Goal: Task Accomplishment & Management: Manage account settings

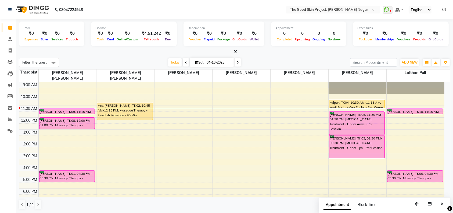
scroll to position [9, 0]
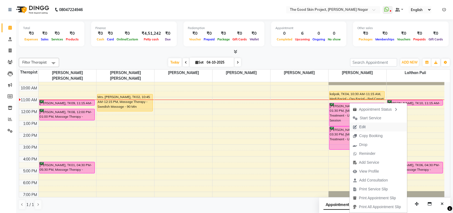
click at [364, 124] on span "Edit" at bounding box center [362, 127] width 6 height 6
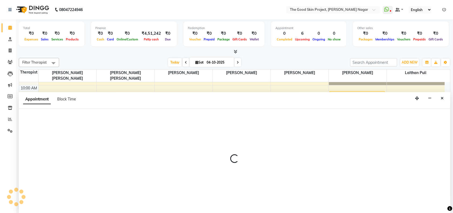
select select "confirm booking"
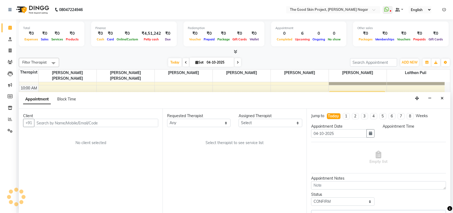
scroll to position [0, 0]
select select "69113"
select select "690"
select select "588"
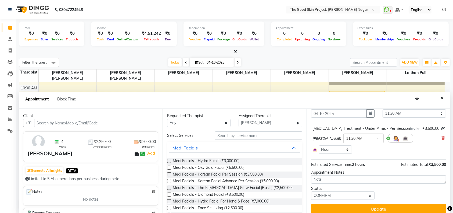
scroll to position [30, 0]
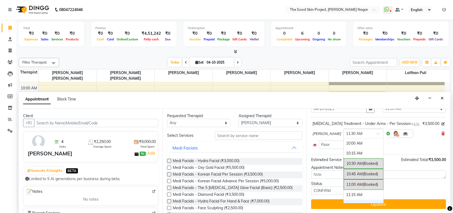
click at [377, 133] on span at bounding box center [380, 135] width 7 height 6
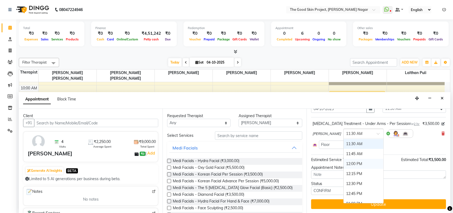
scroll to position [97, 0]
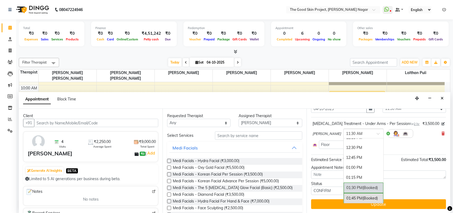
click at [353, 186] on div "01:30 PM (Booked)" at bounding box center [364, 187] width 40 height 10
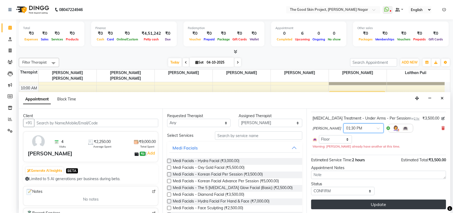
click at [357, 208] on button "Update" at bounding box center [378, 204] width 135 height 10
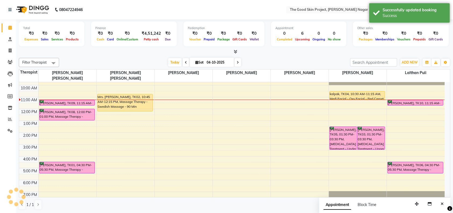
scroll to position [0, 0]
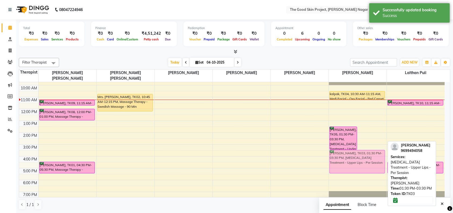
drag, startPoint x: 373, startPoint y: 124, endPoint x: 370, endPoint y: 147, distance: 23.6
click at [370, 147] on div "Mitali Acharekar, TK05, 01:30 PM-03:30 PM, Laser Hair Removal Treatment - Under…" at bounding box center [358, 138] width 58 height 130
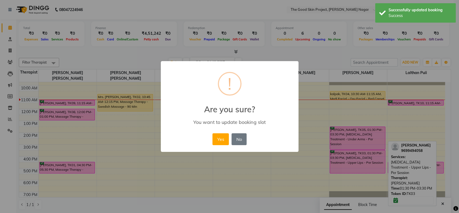
drag, startPoint x: 218, startPoint y: 137, endPoint x: 301, endPoint y: 157, distance: 86.0
click at [218, 138] on button "Yes" at bounding box center [220, 139] width 16 height 12
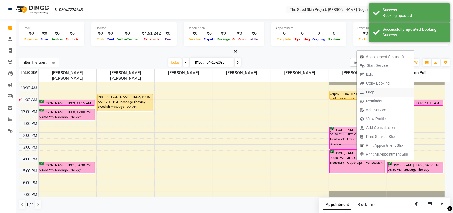
click at [372, 92] on span "Drop" at bounding box center [370, 92] width 8 height 6
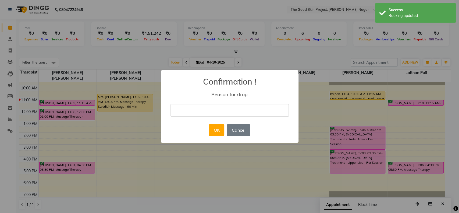
click at [239, 110] on input "text" at bounding box center [229, 110] width 118 height 13
type input "cancel by clients."
click at [219, 130] on button "OK" at bounding box center [216, 130] width 15 height 12
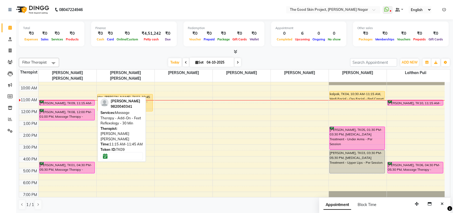
click at [67, 100] on div "[PERSON_NAME], TK09, 11:15 AM-11:45 AM, Massage Therapy - Add-On - Feet Reflexo…" at bounding box center [67, 102] width 55 height 5
click at [76, 100] on div "[PERSON_NAME], TK09, 11:15 AM-11:45 AM, Massage Therapy - Add-On - Feet Reflexo…" at bounding box center [67, 102] width 55 height 5
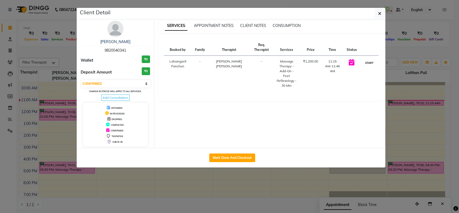
click at [368, 61] on button "START" at bounding box center [368, 62] width 11 height 7
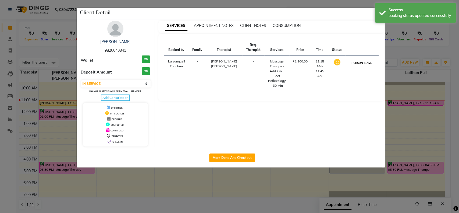
click at [366, 63] on button "[PERSON_NAME]" at bounding box center [362, 62] width 26 height 7
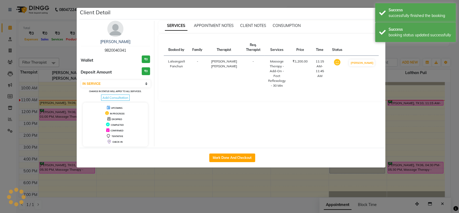
select select "3"
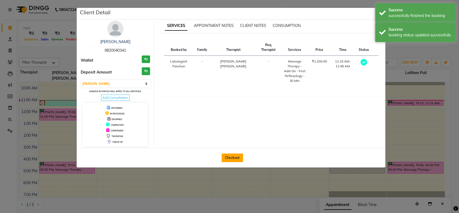
click at [237, 156] on button "Checkout" at bounding box center [232, 157] width 22 height 9
select select "service"
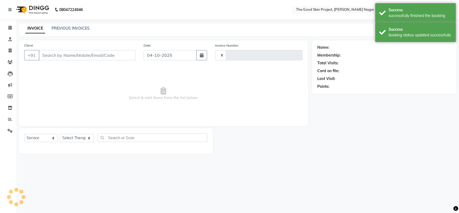
type input "0720"
select select "3005"
type input "9820040341"
select select "45878"
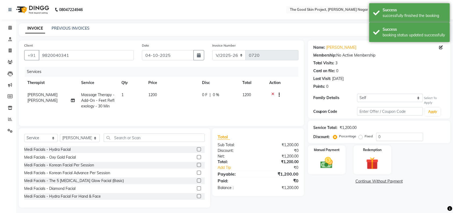
click at [155, 94] on span "1200" at bounding box center [152, 94] width 9 height 5
select select "45878"
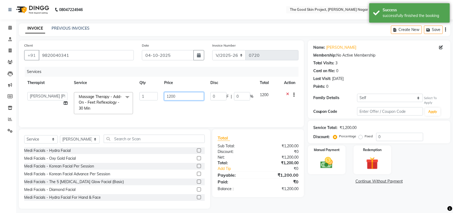
click at [178, 98] on input "1200" at bounding box center [184, 96] width 40 height 8
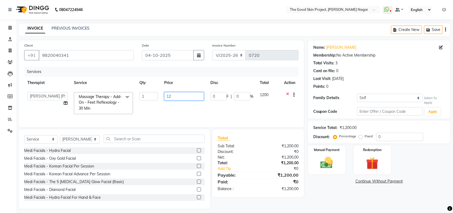
type input "1"
type input "0"
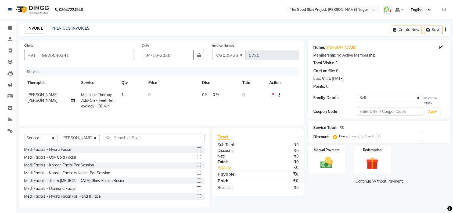
click at [194, 109] on td "0" at bounding box center [172, 100] width 54 height 23
select select "45878"
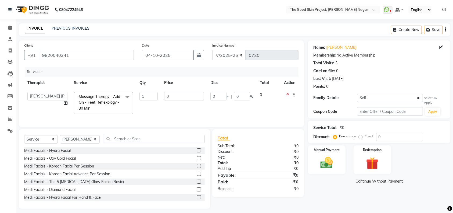
scroll to position [9, 0]
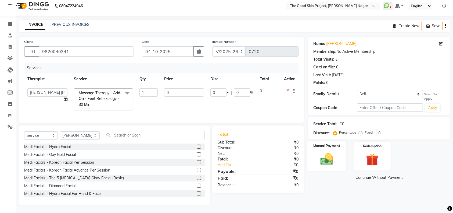
click at [328, 151] on img at bounding box center [326, 158] width 21 height 15
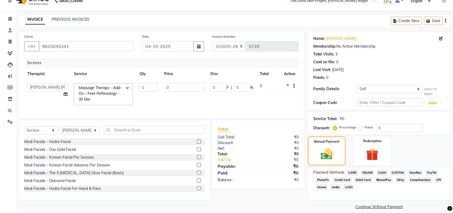
click at [419, 177] on span "Complimentary" at bounding box center [421, 180] width 24 height 6
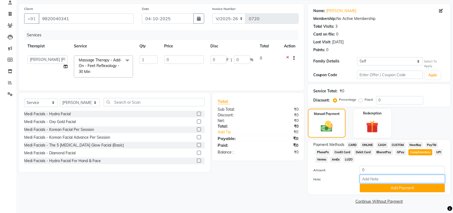
click at [384, 178] on input "Note:" at bounding box center [402, 178] width 85 height 8
type input "Complimentary Given on spa packages"
click at [391, 187] on button "Add Payment" at bounding box center [402, 188] width 85 height 8
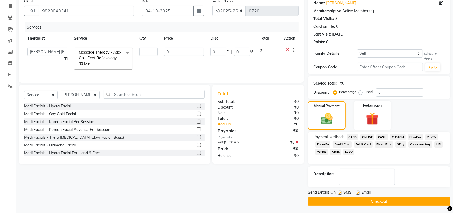
scroll to position [45, 0]
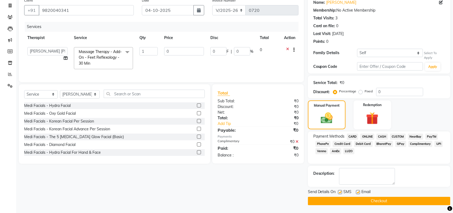
click at [340, 192] on label at bounding box center [340, 192] width 4 height 4
click at [340, 192] on input "checkbox" at bounding box center [339, 191] width 3 height 3
checkbox input "false"
click at [357, 190] on label at bounding box center [358, 192] width 4 height 4
click at [357, 190] on input "checkbox" at bounding box center [357, 191] width 3 height 3
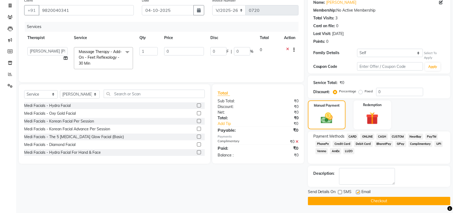
checkbox input "false"
click at [371, 198] on button "Checkout" at bounding box center [379, 200] width 142 height 8
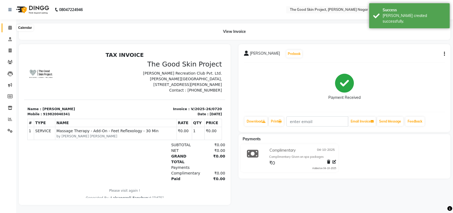
click at [10, 26] on icon at bounding box center [9, 28] width 3 height 4
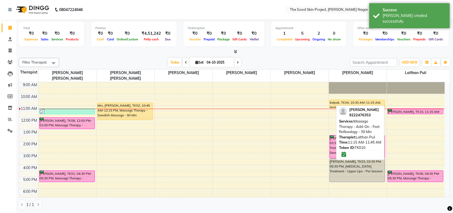
click at [410, 109] on div "Mrs. Manasi Talekar, TK10, 11:15 AM-11:45 AM, Massage Therapy - Add-On - Feet R…" at bounding box center [415, 111] width 55 height 5
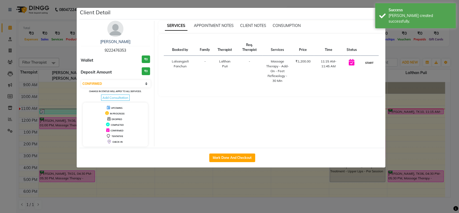
click at [370, 62] on button "START" at bounding box center [368, 62] width 11 height 7
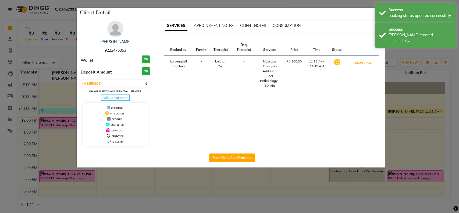
drag, startPoint x: 367, startPoint y: 63, endPoint x: 377, endPoint y: 74, distance: 14.8
click at [366, 63] on button "MARK DONE" at bounding box center [362, 62] width 26 height 7
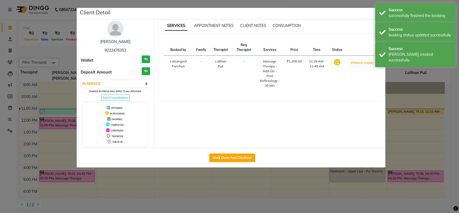
select select "3"
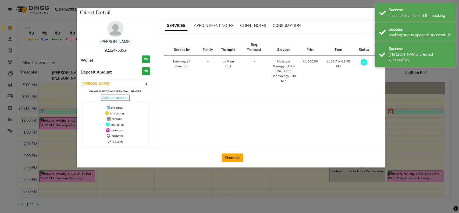
click at [230, 157] on button "Checkout" at bounding box center [232, 157] width 22 height 9
select select "service"
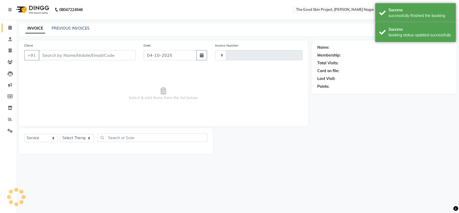
type input "0721"
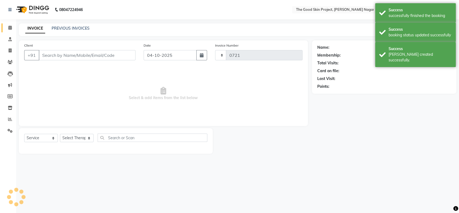
select select "3005"
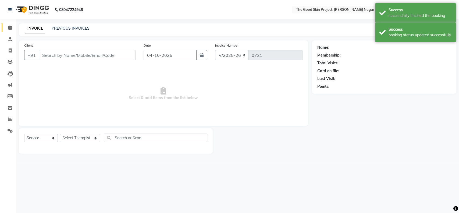
type input "9222476353"
select select "69127"
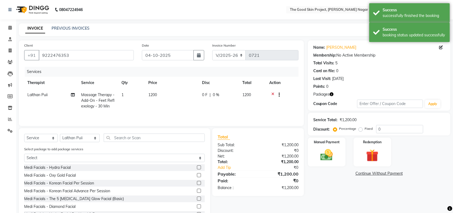
click at [157, 94] on td "1200" at bounding box center [172, 100] width 54 height 23
select select "69127"
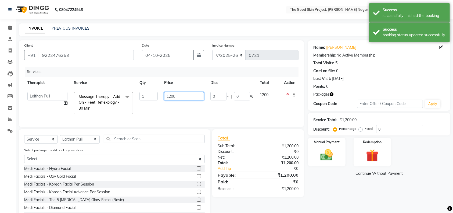
click at [183, 94] on input "1200" at bounding box center [184, 96] width 40 height 8
type input "1"
type input "0"
click at [183, 109] on td "0" at bounding box center [184, 103] width 46 height 28
select select "69127"
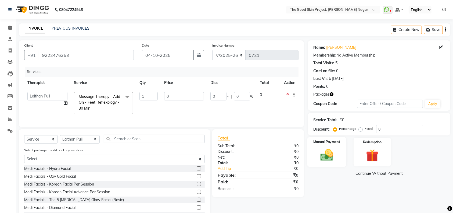
click at [337, 159] on div "Manual Payment" at bounding box center [326, 152] width 39 height 30
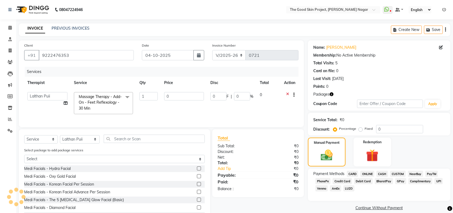
click at [415, 181] on span "Complimentary" at bounding box center [421, 181] width 24 height 6
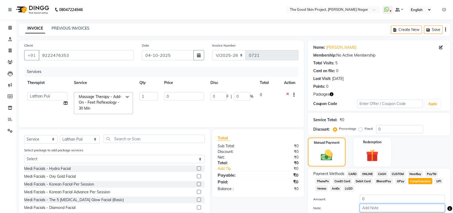
click at [367, 207] on input "Note:" at bounding box center [402, 207] width 85 height 8
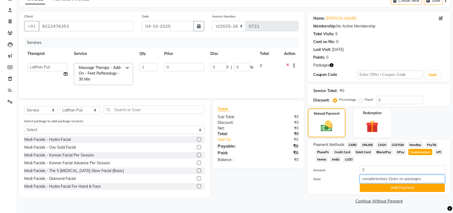
click at [406, 179] on input "complimentary Given on packages" at bounding box center [402, 178] width 85 height 8
type input "complimentary Given on spa packages"
click at [388, 185] on button "Add Payment" at bounding box center [402, 187] width 85 height 8
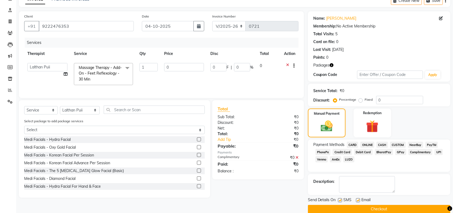
scroll to position [37, 0]
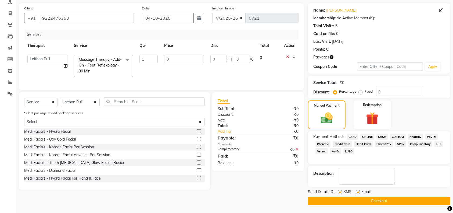
click at [339, 192] on label at bounding box center [340, 192] width 4 height 4
click at [339, 192] on input "checkbox" at bounding box center [339, 191] width 3 height 3
checkbox input "false"
click at [359, 190] on label at bounding box center [358, 192] width 4 height 4
click at [359, 190] on input "checkbox" at bounding box center [357, 191] width 3 height 3
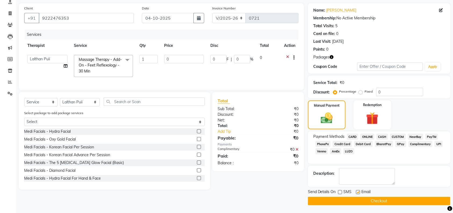
checkbox input "false"
click at [378, 202] on button "Checkout" at bounding box center [379, 200] width 142 height 8
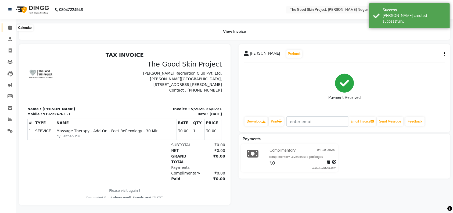
click at [10, 29] on icon at bounding box center [9, 28] width 3 height 4
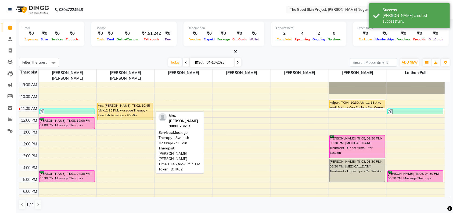
click at [140, 104] on div "Mrs. [PERSON_NAME], TK02, 10:45 AM-12:15 PM, Massage Therapy - Swedish Massage …" at bounding box center [125, 111] width 55 height 17
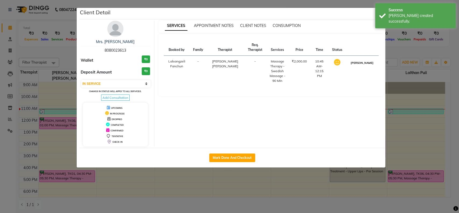
click at [368, 65] on button "MARK DONE" at bounding box center [362, 62] width 26 height 7
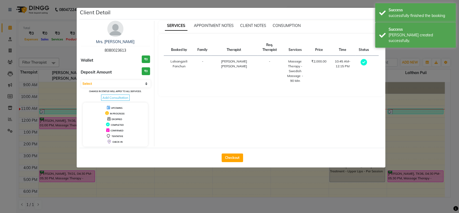
select select "3"
click at [238, 156] on button "Checkout" at bounding box center [232, 157] width 22 height 9
select select "service"
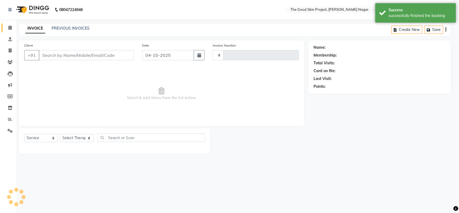
type input "0722"
select select "3005"
type input "8080023613"
select select "45879"
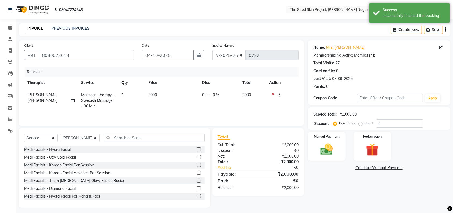
click at [274, 94] on icon at bounding box center [272, 95] width 3 height 7
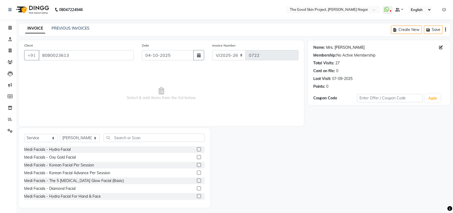
click at [348, 48] on link "Mrs. Sheena Behelim" at bounding box center [346, 48] width 38 height 6
click at [9, 28] on icon at bounding box center [9, 28] width 3 height 4
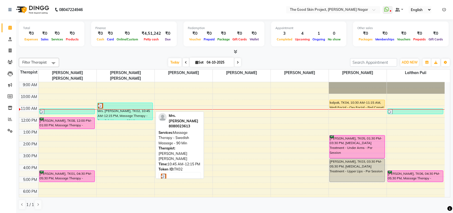
click at [126, 104] on div "Mrs. [PERSON_NAME], TK02, 10:45 AM-12:15 PM, Massage Therapy - Swedish Massage …" at bounding box center [125, 111] width 55 height 17
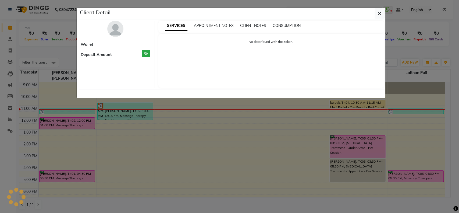
select select "3"
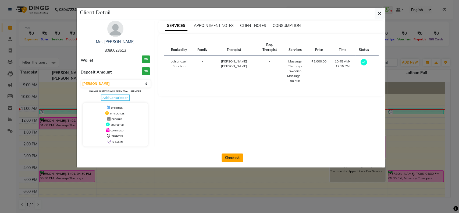
click at [229, 158] on button "Checkout" at bounding box center [232, 157] width 22 height 9
select select "3005"
select select "service"
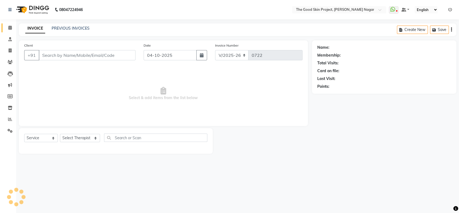
type input "8080023613"
select select "45879"
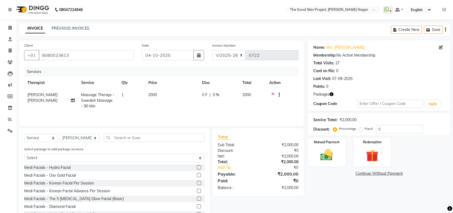
click at [274, 93] on icon at bounding box center [272, 95] width 3 height 7
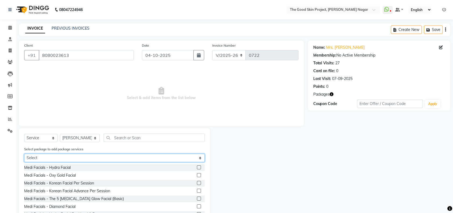
click at [200, 156] on select "Select 6+2 SWEDISH 90 MINS" at bounding box center [114, 157] width 181 height 8
select select "1: Object"
click at [24, 153] on select "Select 6+2 SWEDISH 90 MINS" at bounding box center [114, 157] width 181 height 8
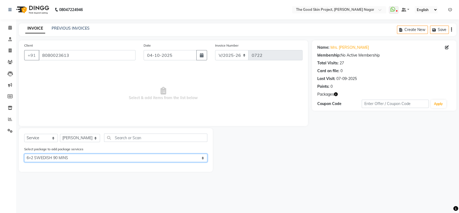
click at [194, 156] on select "Select 6+2 SWEDISH 90 MINS" at bounding box center [115, 157] width 183 height 8
click at [24, 153] on select "Select 6+2 SWEDISH 90 MINS" at bounding box center [115, 157] width 183 height 8
click at [167, 158] on select "Select 6+2 SWEDISH 90 MINS" at bounding box center [115, 157] width 183 height 8
click at [24, 153] on select "Select 6+2 SWEDISH 90 MINS" at bounding box center [115, 157] width 183 height 8
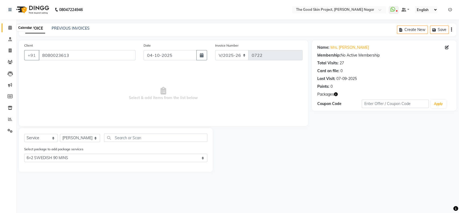
click at [8, 27] on span at bounding box center [9, 28] width 9 height 6
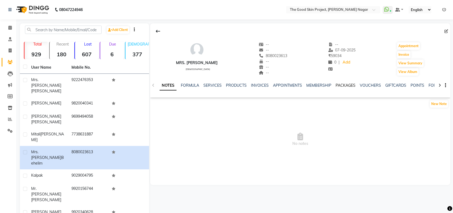
click at [346, 85] on link "PACKAGES" at bounding box center [346, 85] width 20 height 5
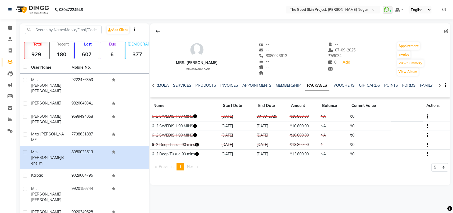
click at [428, 126] on icon "button" at bounding box center [427, 126] width 1 height 0
click at [389, 124] on div "Edit" at bounding box center [401, 125] width 35 height 7
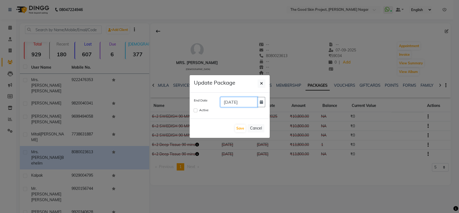
click at [242, 103] on input "30-04-2025" at bounding box center [238, 102] width 37 height 10
click at [262, 100] on icon "button" at bounding box center [260, 102] width 3 height 4
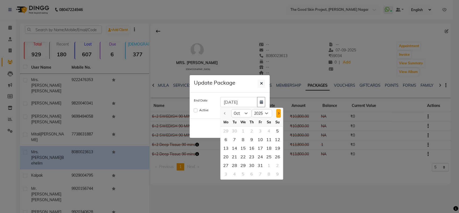
click at [277, 114] on button "Next month" at bounding box center [278, 113] width 5 height 9
click at [277, 112] on button "Next month" at bounding box center [278, 113] width 5 height 9
select select "1"
select select "2026"
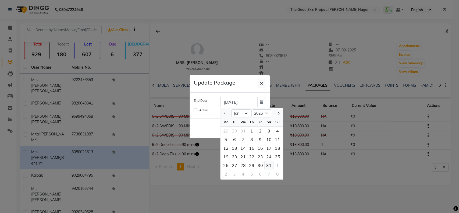
click at [267, 163] on div "31" at bounding box center [268, 165] width 9 height 9
type input "31-01-2026"
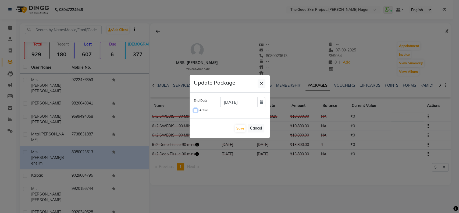
click at [195, 109] on input "Active" at bounding box center [196, 110] width 4 height 4
checkbox input "true"
click at [241, 128] on button "Save" at bounding box center [240, 128] width 10 height 8
checkbox input "false"
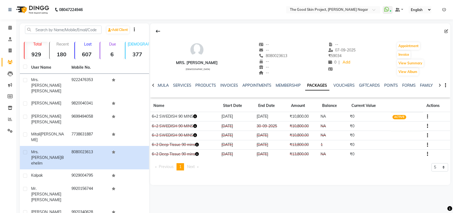
click at [428, 115] on td at bounding box center [436, 116] width 27 height 9
click at [427, 124] on button "button" at bounding box center [426, 126] width 3 height 6
click at [385, 125] on div "Edit" at bounding box center [401, 125] width 35 height 7
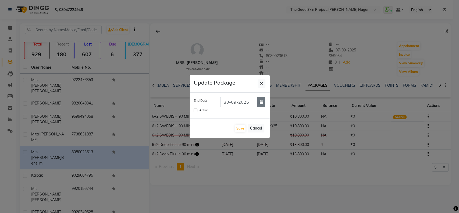
click at [259, 103] on icon "button" at bounding box center [260, 102] width 3 height 4
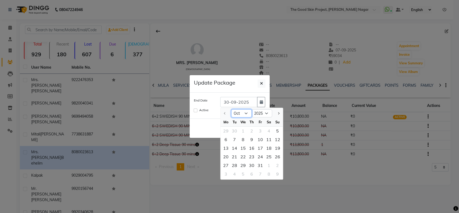
click at [246, 114] on select "Oct Nov Dec" at bounding box center [241, 113] width 20 height 8
select select "12"
click at [231, 109] on select "Oct Nov Dec" at bounding box center [241, 113] width 20 height 8
click at [244, 165] on div "31" at bounding box center [243, 165] width 9 height 9
type input "31-12-2025"
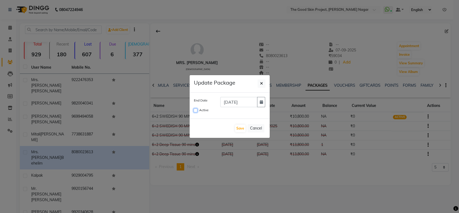
click at [195, 110] on input "Active" at bounding box center [196, 110] width 4 height 4
checkbox input "true"
click at [240, 127] on button "Save" at bounding box center [240, 128] width 10 height 8
checkbox input "false"
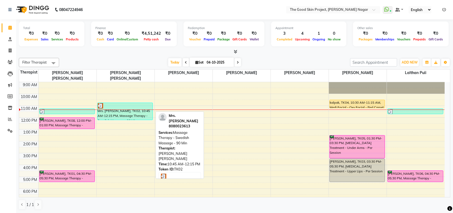
click at [134, 104] on div "Mrs. [PERSON_NAME], TK02, 10:45 AM-12:15 PM, Massage Therapy - Swedish Massage …" at bounding box center [125, 111] width 55 height 17
select select "3"
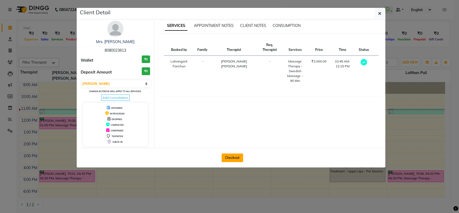
click at [231, 157] on button "Checkout" at bounding box center [232, 157] width 22 height 9
select select "3005"
select select "service"
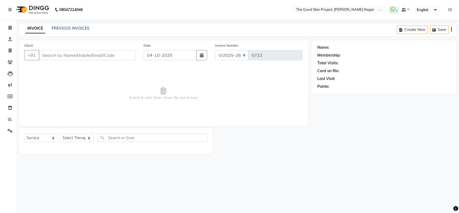
type input "8080023613"
select select "45879"
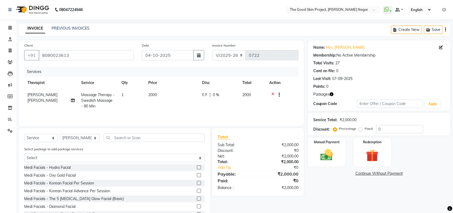
click at [271, 92] on div at bounding box center [282, 95] width 26 height 7
click at [274, 93] on icon at bounding box center [272, 95] width 3 height 7
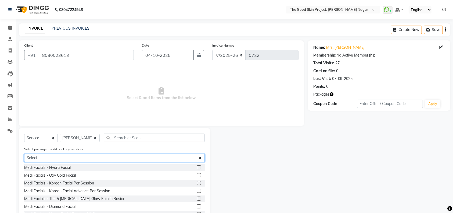
click at [200, 156] on select "Select 6+2 SWEDISH 90 MINS 6+2 SWEDISH 90 MINS" at bounding box center [114, 157] width 181 height 8
select select "1: Object"
click at [24, 153] on select "Select 6+2 SWEDISH 90 MINS 6+2 SWEDISH 90 MINS" at bounding box center [114, 157] width 181 height 8
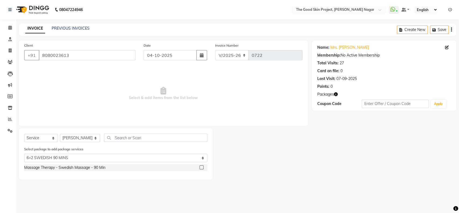
click at [202, 166] on label at bounding box center [201, 167] width 4 height 4
click at [202, 166] on input "checkbox" at bounding box center [200, 167] width 3 height 3
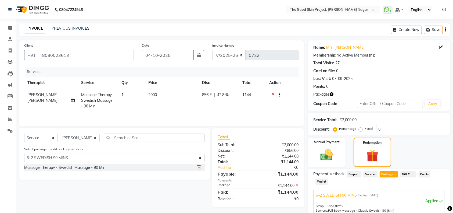
checkbox input "false"
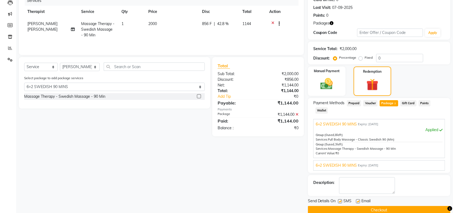
scroll to position [73, 0]
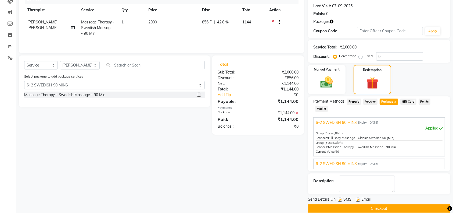
click at [340, 197] on label at bounding box center [340, 199] width 4 height 4
click at [340, 198] on input "checkbox" at bounding box center [339, 199] width 3 height 3
checkbox input "false"
click at [358, 197] on label at bounding box center [358, 199] width 4 height 4
click at [358, 198] on input "checkbox" at bounding box center [357, 199] width 3 height 3
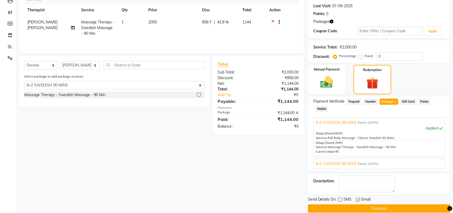
checkbox input "false"
click at [368, 204] on button "Checkout" at bounding box center [379, 208] width 142 height 8
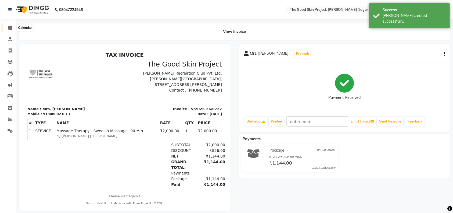
click at [9, 27] on icon at bounding box center [9, 28] width 3 height 4
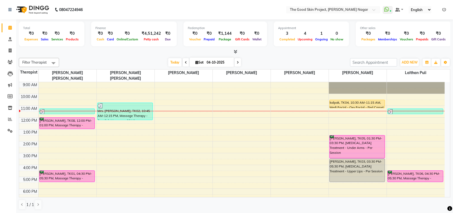
drag, startPoint x: 239, startPoint y: 61, endPoint x: 237, endPoint y: 72, distance: 11.2
click at [238, 62] on span at bounding box center [238, 62] width 6 height 8
type input "05-10-2025"
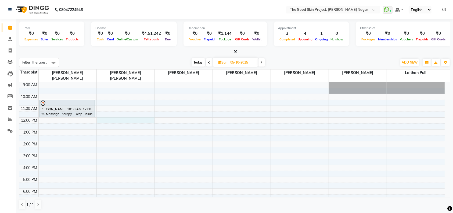
click at [120, 114] on div "9:00 AM 10:00 AM 11:00 AM 12:00 PM 1:00 PM 2:00 PM 3:00 PM 4:00 PM 5:00 PM 6:00…" at bounding box center [232, 147] width 426 height 130
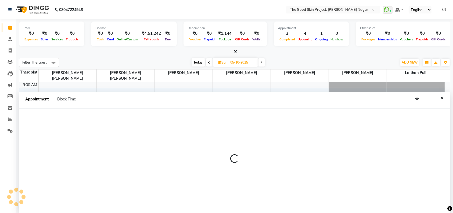
select select "45879"
select select "720"
select select "tentative"
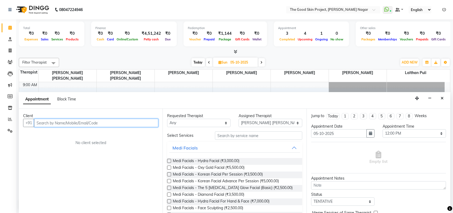
click at [100, 124] on input "text" at bounding box center [96, 123] width 124 height 8
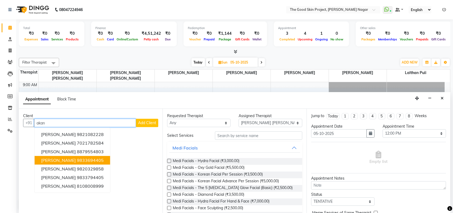
click at [100, 158] on ngb-highlight "9833694405" at bounding box center [90, 159] width 27 height 5
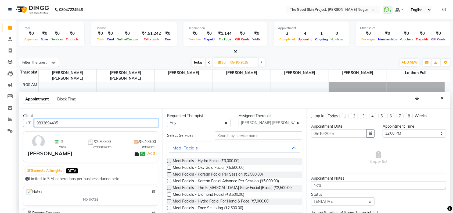
type input "9833694405"
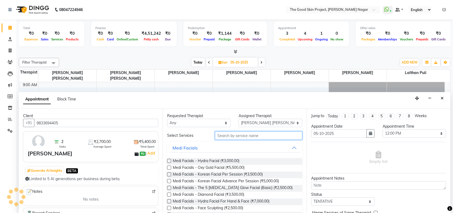
click at [239, 137] on input "text" at bounding box center [258, 135] width 87 height 8
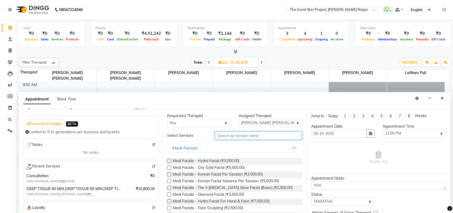
scroll to position [36, 0]
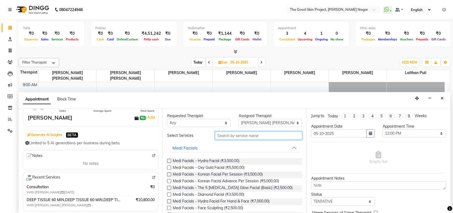
click at [243, 138] on input "text" at bounding box center [258, 135] width 87 height 8
type input "s"
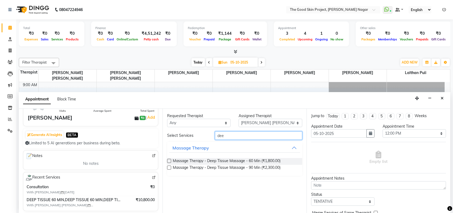
type input "dee"
click at [170, 160] on label at bounding box center [169, 161] width 4 height 4
click at [170, 160] on input "checkbox" at bounding box center [168, 160] width 3 height 3
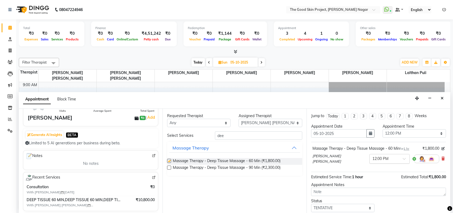
checkbox input "false"
click at [367, 206] on select "Select TENTATIVE CONFIRM UPCOMING" at bounding box center [342, 207] width 63 height 8
select select "confirm booking"
click at [311, 203] on select "Select TENTATIVE CONFIRM UPCOMING" at bounding box center [342, 207] width 63 height 8
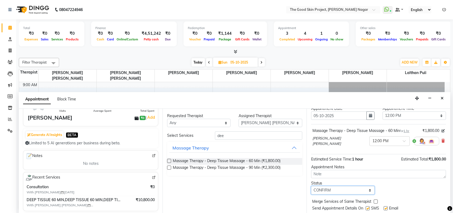
scroll to position [32, 0]
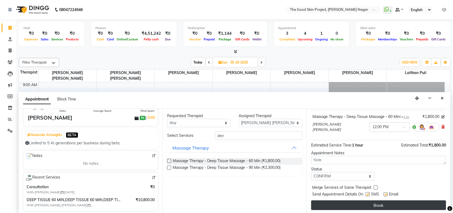
click at [372, 202] on button "Book" at bounding box center [378, 205] width 135 height 10
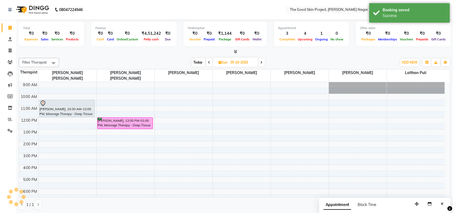
scroll to position [0, 0]
click at [208, 62] on icon at bounding box center [209, 62] width 2 height 3
type input "04-10-2025"
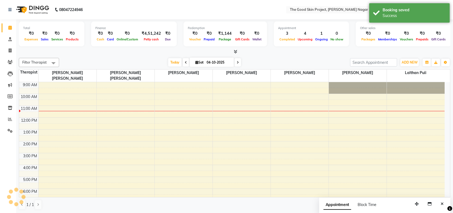
scroll to position [9, 0]
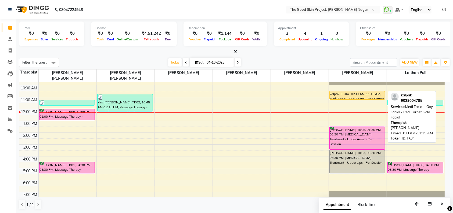
click at [351, 91] on div "kalpak, TK04, 10:30 AM-11:15 AM, Medi Facial - Oxy Facial - Red Carpet Gold Fac…" at bounding box center [357, 95] width 55 height 8
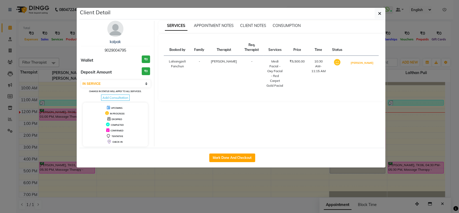
drag, startPoint x: 368, startPoint y: 65, endPoint x: 366, endPoint y: 72, distance: 6.8
click at [368, 65] on button "MARK DONE" at bounding box center [362, 62] width 26 height 7
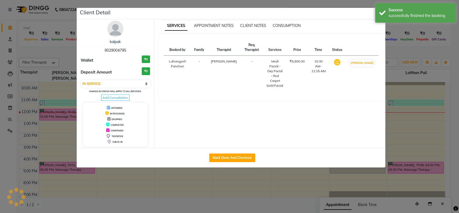
select select "3"
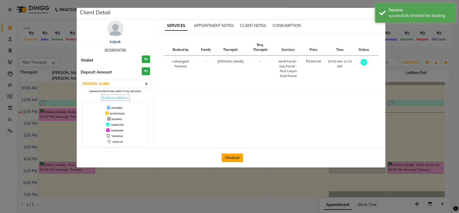
click at [231, 157] on button "Checkout" at bounding box center [232, 157] width 22 height 9
select select "service"
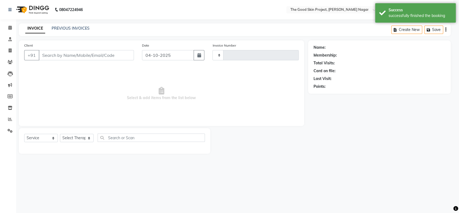
type input "0723"
select select "3005"
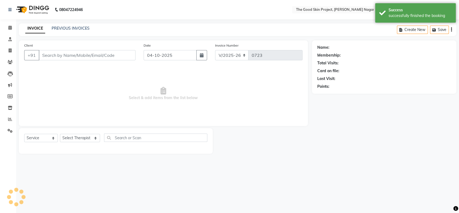
type input "9029004795"
select select "69113"
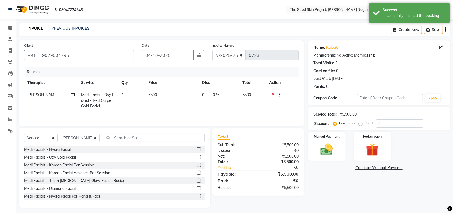
click at [220, 92] on div "0 F | 0 %" at bounding box center [219, 95] width 34 height 6
select select "69113"
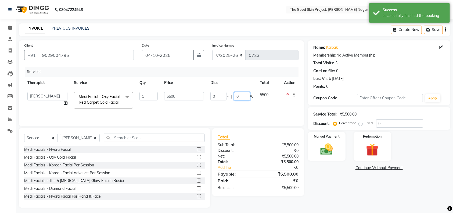
click at [243, 94] on input "0" at bounding box center [242, 96] width 16 height 8
type input "10"
click at [234, 109] on td "0 F | 10 %" at bounding box center [231, 100] width 49 height 23
select select "69113"
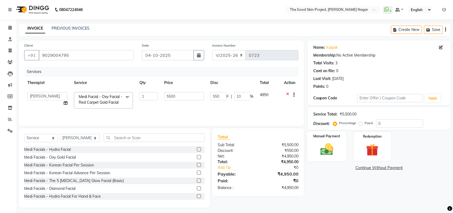
drag, startPoint x: 328, startPoint y: 148, endPoint x: 352, endPoint y: 162, distance: 26.8
click at [329, 148] on img at bounding box center [327, 149] width 20 height 14
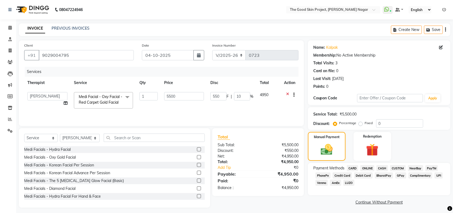
click at [350, 169] on span "CARD" at bounding box center [353, 168] width 12 height 6
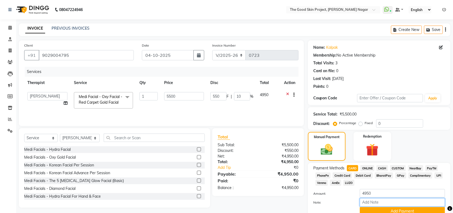
click at [370, 201] on input "Note:" at bounding box center [402, 202] width 85 height 8
type input "10% Discount, Club Member"
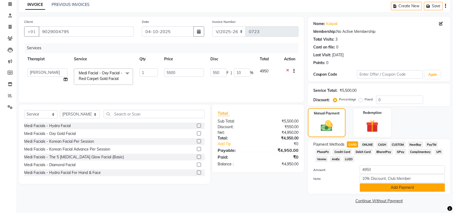
click at [394, 187] on button "Add Payment" at bounding box center [402, 187] width 85 height 8
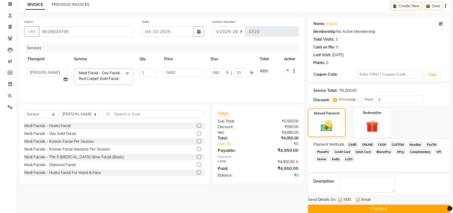
scroll to position [31, 0]
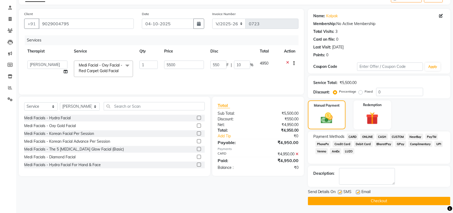
click at [378, 199] on button "Checkout" at bounding box center [379, 200] width 142 height 8
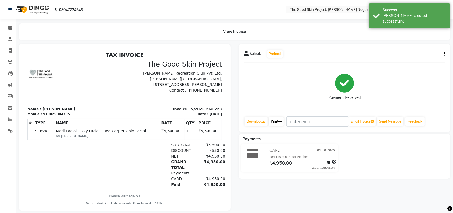
click at [278, 121] on link "Print" at bounding box center [276, 121] width 15 height 9
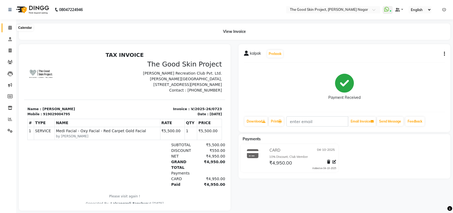
click at [10, 26] on icon at bounding box center [9, 28] width 3 height 4
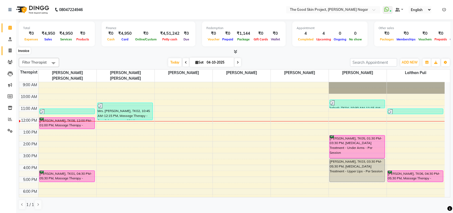
click at [11, 50] on icon at bounding box center [10, 50] width 3 height 4
select select "3005"
select select "service"
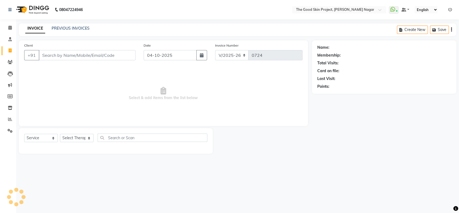
click at [58, 55] on input "Client" at bounding box center [87, 55] width 97 height 10
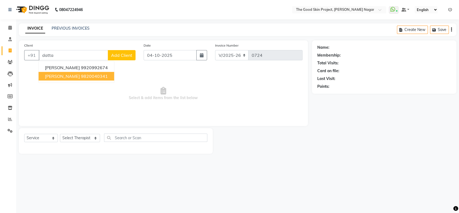
click at [95, 75] on ngb-highlight "9820040341" at bounding box center [94, 75] width 27 height 5
type input "9820040341"
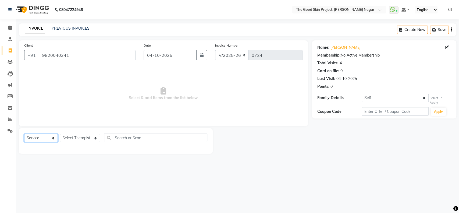
click at [52, 137] on select "Select Service Product Membership Package Voucher Prepaid Gift Card" at bounding box center [41, 138] width 34 height 8
select select "package"
click at [24, 134] on select "Select Service Product Membership Package Voucher Prepaid Gift Card" at bounding box center [41, 138] width 34 height 8
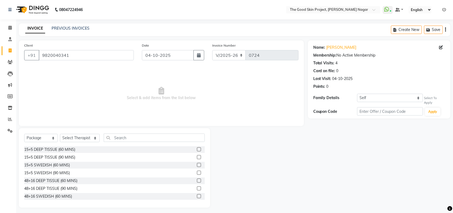
click at [197, 173] on label at bounding box center [199, 172] width 4 height 4
click at [197, 173] on input "checkbox" at bounding box center [198, 172] width 3 height 3
checkbox input "false"
click at [79, 140] on select "Select Therapist Akshata Amod Jadhav Akshata Ramdas Sawant Dr.Kashmira Sarnaik …" at bounding box center [80, 138] width 40 height 8
select select "54360"
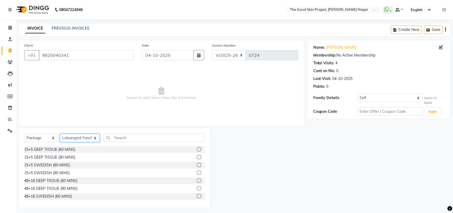
click at [60, 134] on select "Select Therapist Akshata Amod Jadhav Akshata Ramdas Sawant Dr.Kashmira Sarnaik …" at bounding box center [80, 138] width 40 height 8
click at [197, 172] on label at bounding box center [199, 172] width 4 height 4
click at [197, 172] on input "checkbox" at bounding box center [198, 172] width 3 height 3
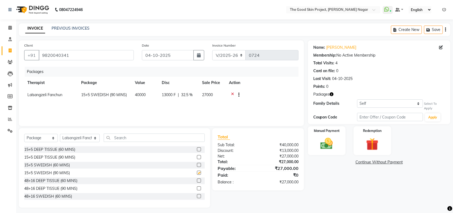
checkbox input "false"
click at [333, 141] on img at bounding box center [326, 143] width 21 height 15
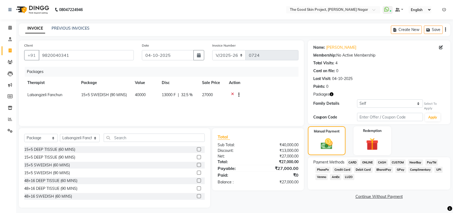
click at [353, 160] on span "CARD" at bounding box center [353, 162] width 12 height 6
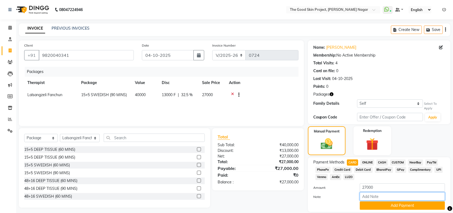
click at [380, 198] on input "Note:" at bounding box center [402, 196] width 85 height 8
type input "PAID FOR PACKAGE."
click at [398, 208] on button "Add Payment" at bounding box center [402, 205] width 85 height 8
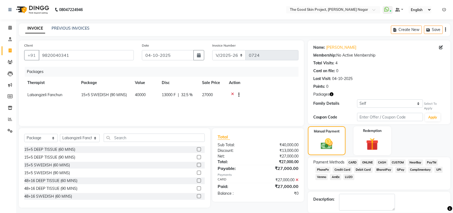
scroll to position [26, 0]
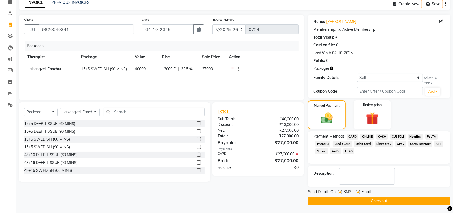
drag, startPoint x: 366, startPoint y: 199, endPoint x: 374, endPoint y: 204, distance: 9.2
click at [366, 199] on button "Checkout" at bounding box center [379, 200] width 142 height 8
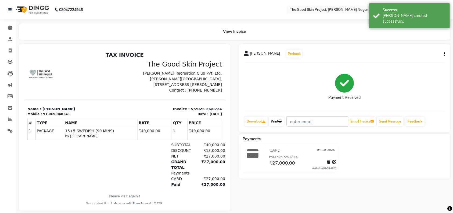
click at [275, 121] on link "Print" at bounding box center [276, 121] width 15 height 9
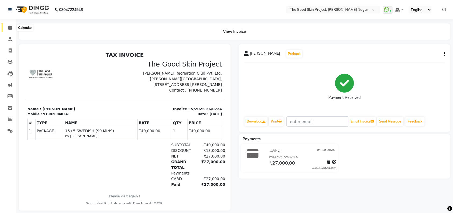
click at [10, 26] on icon at bounding box center [9, 28] width 3 height 4
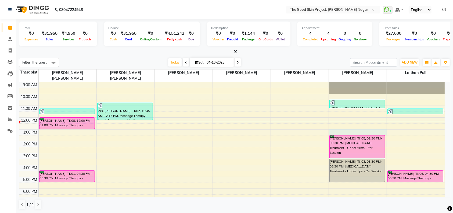
click at [374, 128] on div "9:00 AM 10:00 AM 11:00 AM 12:00 PM 1:00 PM 2:00 PM 3:00 PM 4:00 PM 5:00 PM 6:00…" at bounding box center [232, 147] width 426 height 130
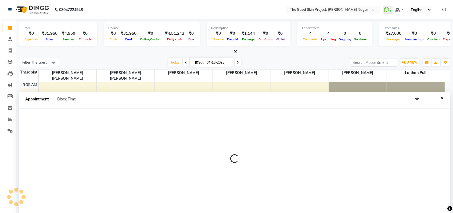
select select "69113"
select select "780"
select select "tentative"
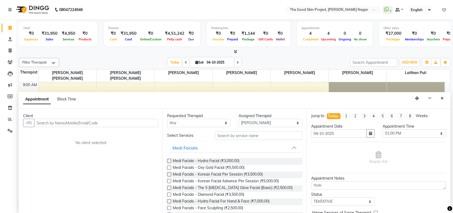
click at [113, 120] on input "text" at bounding box center [96, 123] width 124 height 8
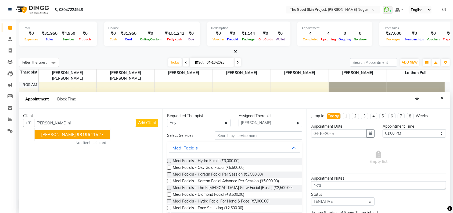
click at [73, 132] on button "Anagha Nimkar 9819641527" at bounding box center [73, 134] width 76 height 9
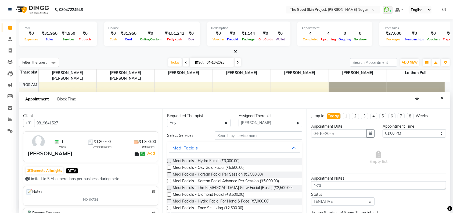
type input "9819641527"
click at [249, 134] on input "text" at bounding box center [258, 135] width 87 height 8
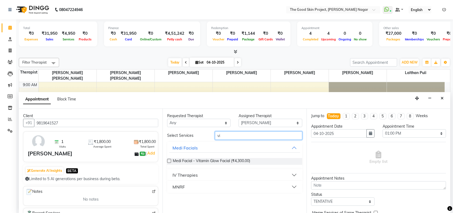
type input "vi"
click at [168, 159] on label at bounding box center [169, 161] width 4 height 4
click at [168, 159] on input "checkbox" at bounding box center [168, 160] width 3 height 3
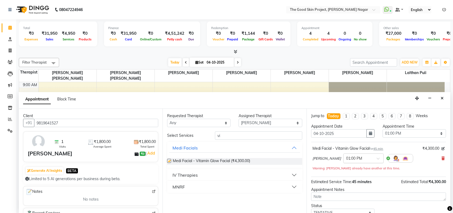
checkbox input "false"
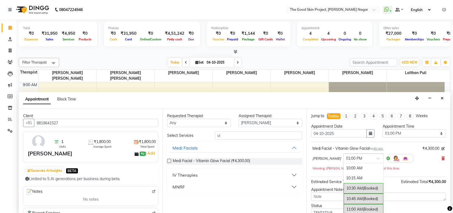
click at [377, 157] on span at bounding box center [380, 160] width 7 height 6
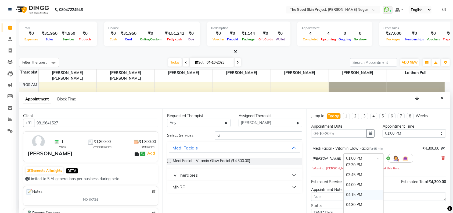
scroll to position [192, 0]
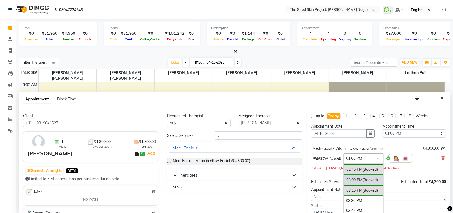
click at [350, 176] on div "03:00 PM (Booked)" at bounding box center [364, 179] width 40 height 10
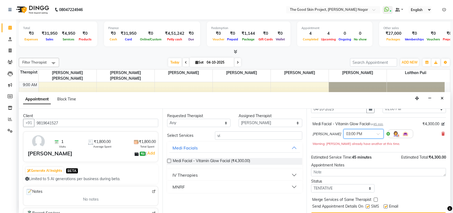
scroll to position [37, 0]
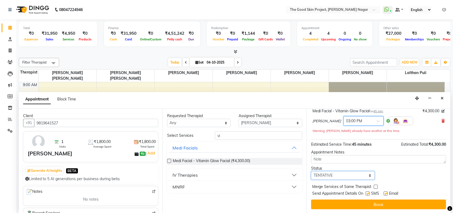
click at [369, 176] on select "Select TENTATIVE CONFIRM CHECK-IN UPCOMING" at bounding box center [342, 175] width 63 height 8
select select "confirm booking"
click at [311, 171] on select "Select TENTATIVE CONFIRM CHECK-IN UPCOMING" at bounding box center [342, 175] width 63 height 8
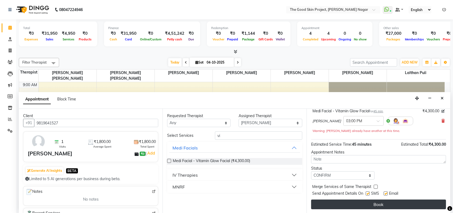
click at [369, 202] on button "Book" at bounding box center [378, 204] width 135 height 10
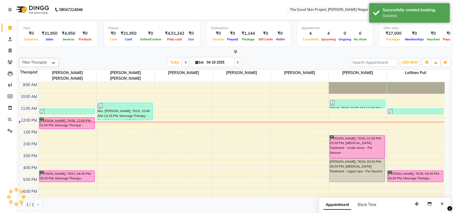
scroll to position [0, 0]
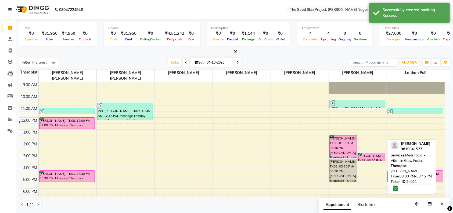
click at [374, 153] on div "Anagha Nimkar, TK11, 03:00 PM-03:45 PM, Medi Facial - Vitamin Glow Facial" at bounding box center [370, 157] width 27 height 8
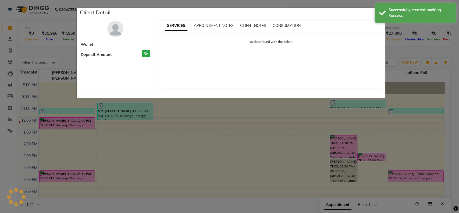
select select "6"
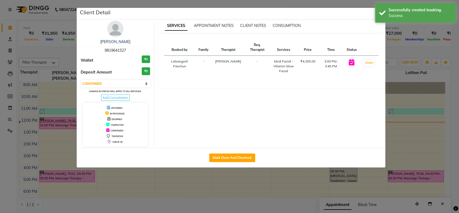
click at [115, 32] on img at bounding box center [115, 29] width 16 height 16
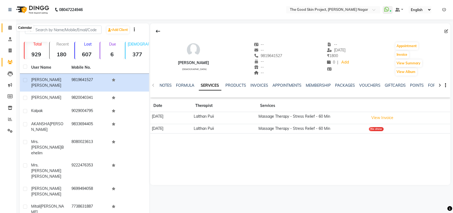
click at [10, 27] on icon at bounding box center [9, 28] width 3 height 4
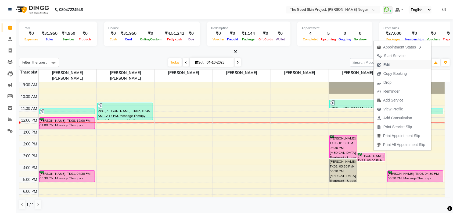
click at [388, 64] on span "Edit" at bounding box center [387, 65] width 6 height 6
select select "tentative"
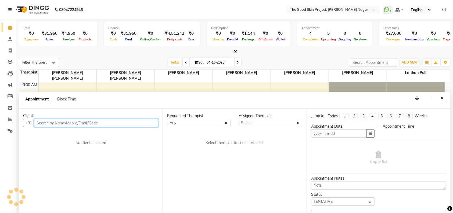
type input "04-10-2025"
select select "69113"
select select "confirm booking"
select select "900"
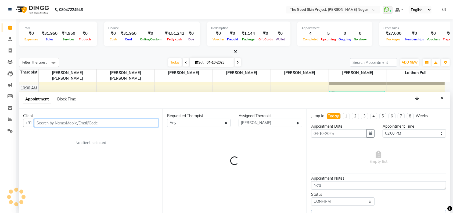
select select "588"
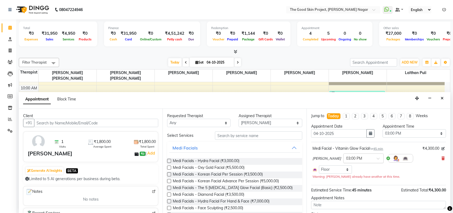
click at [377, 157] on span at bounding box center [380, 160] width 7 height 6
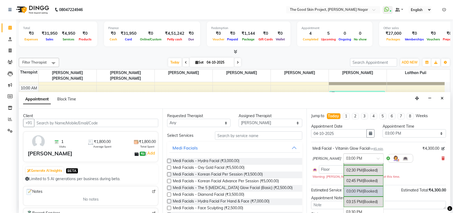
scroll to position [174, 0]
click at [350, 177] on div "02:30 PM (Booked)" at bounding box center [364, 176] width 40 height 10
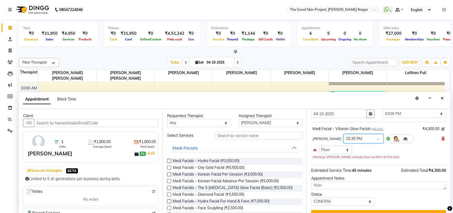
scroll to position [30, 0]
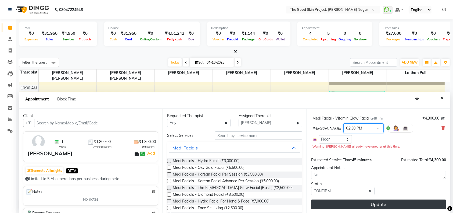
click at [355, 201] on button "Update" at bounding box center [378, 204] width 135 height 10
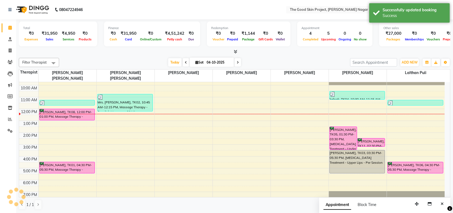
scroll to position [0, 0]
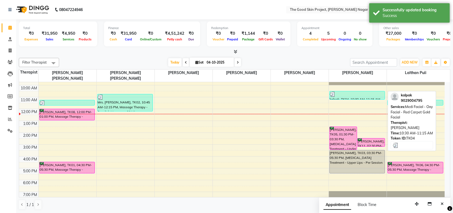
click at [353, 91] on div "kalpak, TK04, 10:30 AM-11:15 AM, Medi Facial - Oxy Facial - Red Carpet Gold Fac…" at bounding box center [357, 95] width 55 height 8
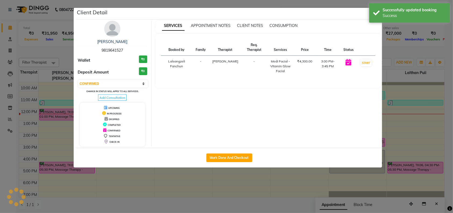
select select "3"
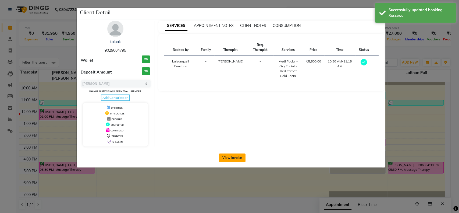
click at [230, 158] on button "View Invoice" at bounding box center [232, 157] width 27 height 9
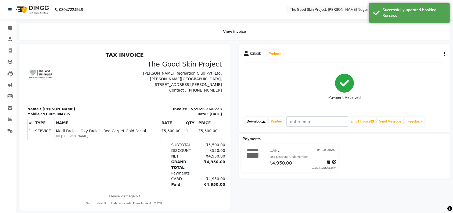
click at [258, 120] on link "Download" at bounding box center [256, 121] width 23 height 9
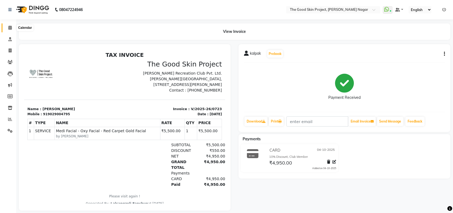
click at [8, 26] on icon at bounding box center [9, 28] width 3 height 4
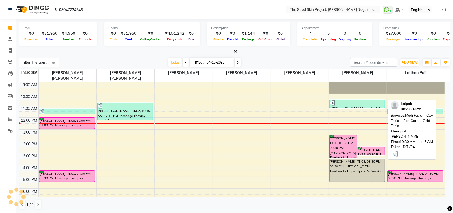
click at [356, 100] on div "kalpak, TK04, 10:30 AM-11:15 AM, Medi Facial - Oxy Facial - Red Carpet Gold Fac…" at bounding box center [357, 104] width 55 height 8
select select "3"
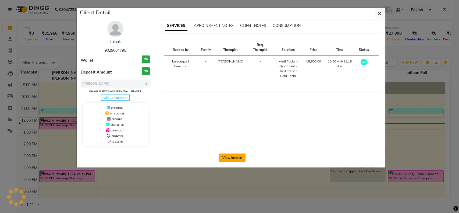
click at [225, 157] on button "View Invoice" at bounding box center [232, 157] width 27 height 9
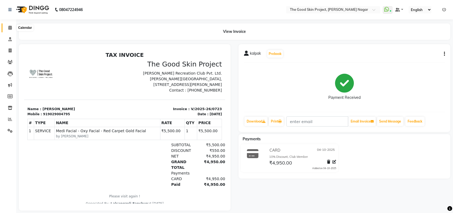
click at [10, 26] on icon at bounding box center [9, 28] width 3 height 4
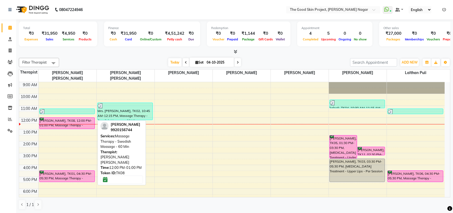
click at [69, 117] on div "[PERSON_NAME], TK08, 12:00 PM-01:00 PM, Massage Therapy - Swedish Massage - 60 …" at bounding box center [67, 122] width 55 height 11
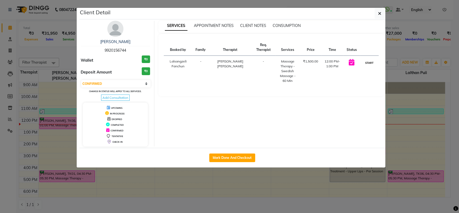
click at [367, 62] on button "START" at bounding box center [368, 62] width 11 height 7
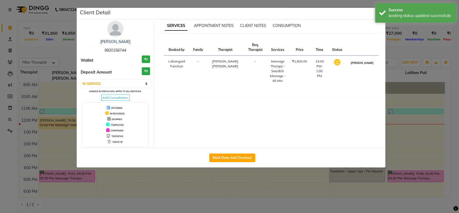
click at [369, 66] on button "MARK DONE" at bounding box center [362, 62] width 26 height 7
select select "3"
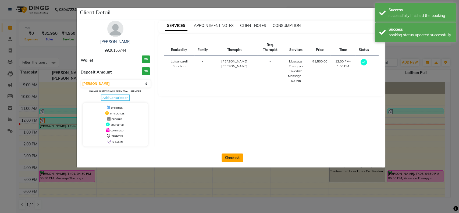
click at [235, 155] on button "Checkout" at bounding box center [232, 157] width 22 height 9
select select "service"
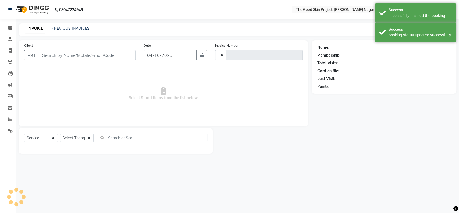
type input "0725"
select select "3005"
type input "9920156744"
select select "45878"
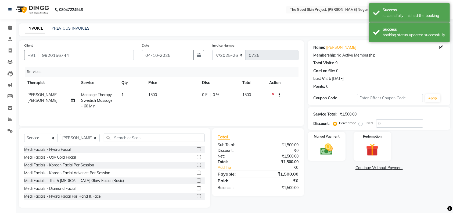
click at [273, 94] on icon at bounding box center [272, 95] width 3 height 7
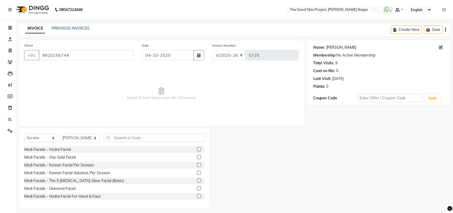
click at [348, 46] on link "[PERSON_NAME]" at bounding box center [342, 48] width 30 height 6
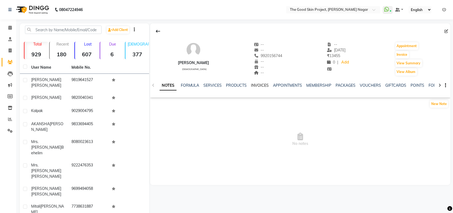
click at [258, 84] on link "INVOICES" at bounding box center [260, 85] width 18 height 5
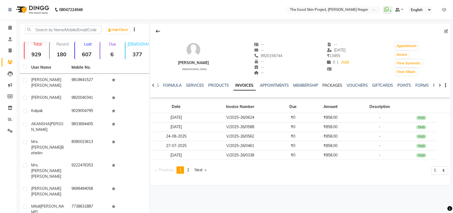
click at [329, 86] on link "PACKAGES" at bounding box center [333, 85] width 20 height 5
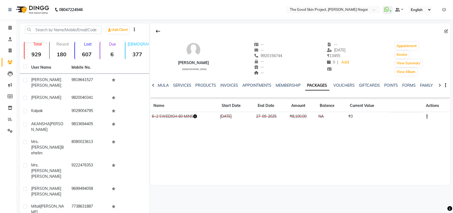
click at [426, 115] on button "button" at bounding box center [426, 116] width 3 height 6
click at [395, 117] on div "Edit" at bounding box center [401, 116] width 35 height 7
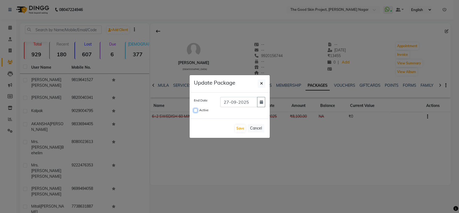
click at [195, 110] on input "Active" at bounding box center [196, 110] width 4 height 4
checkbox input "true"
click at [238, 129] on button "Save" at bounding box center [240, 128] width 10 height 8
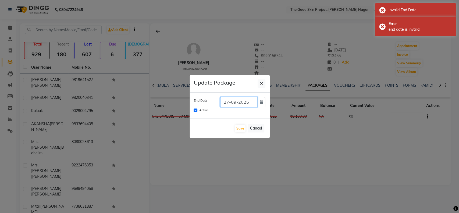
click at [241, 101] on input "27-09-2025" at bounding box center [238, 102] width 37 height 10
click at [261, 102] on icon "button" at bounding box center [260, 102] width 3 height 4
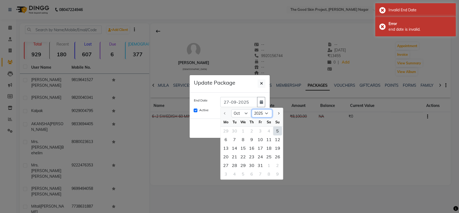
click at [267, 112] on select "2025 2026 2027 2028 2029 2030 2031 2032 2033 2034 2035" at bounding box center [262, 113] width 20 height 8
drag, startPoint x: 245, startPoint y: 112, endPoint x: 245, endPoint y: 116, distance: 3.8
click at [245, 112] on select "Oct Nov Dec" at bounding box center [241, 113] width 20 height 8
select select "12"
click at [231, 109] on select "Oct Nov Dec" at bounding box center [241, 113] width 20 height 8
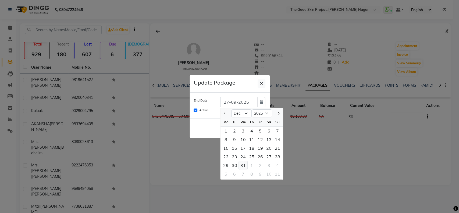
click at [242, 164] on div "31" at bounding box center [243, 165] width 9 height 9
type input "31-12-2025"
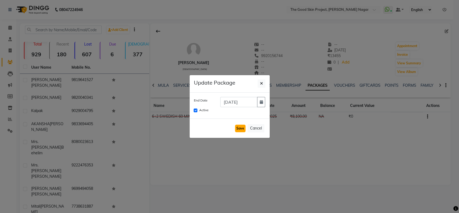
click at [239, 127] on button "Save" at bounding box center [240, 128] width 10 height 8
checkbox input "false"
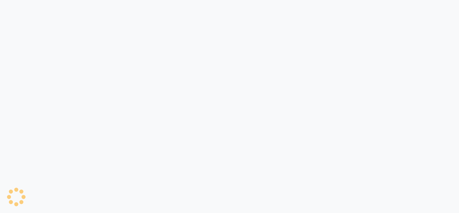
select select "3005"
select select "service"
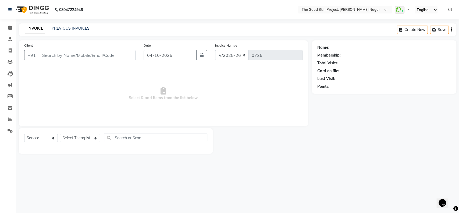
type input "9920156744"
select select "45878"
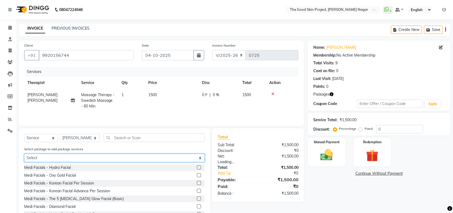
drag, startPoint x: 199, startPoint y: 158, endPoint x: 202, endPoint y: 163, distance: 4.9
click at [199, 158] on select "Select 6+2 SWEDISH 60 MINS" at bounding box center [114, 157] width 181 height 8
select select "1: Object"
click at [24, 155] on select "Select 6+2 SWEDISH 60 MINS" at bounding box center [114, 157] width 181 height 8
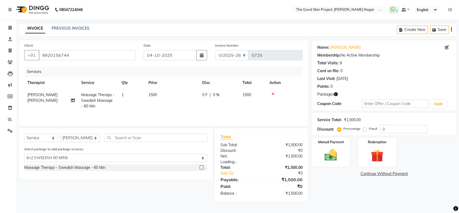
click at [201, 169] on label at bounding box center [201, 167] width 4 height 4
click at [201, 169] on input "checkbox" at bounding box center [200, 167] width 3 height 3
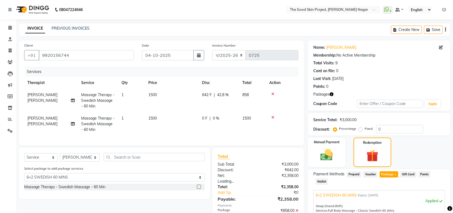
click at [272, 92] on icon at bounding box center [272, 94] width 3 height 4
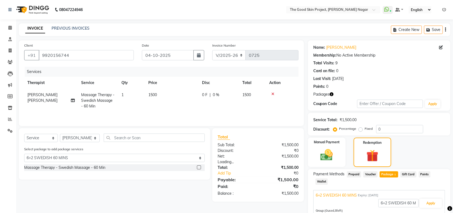
click at [274, 92] on icon at bounding box center [272, 94] width 3 height 4
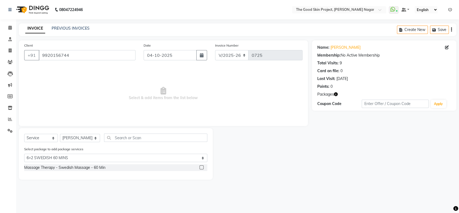
click at [202, 167] on label at bounding box center [201, 167] width 4 height 4
click at [202, 167] on input "checkbox" at bounding box center [200, 167] width 3 height 3
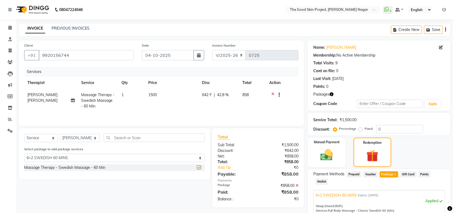
checkbox input "false"
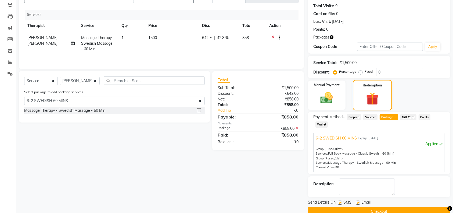
scroll to position [60, 0]
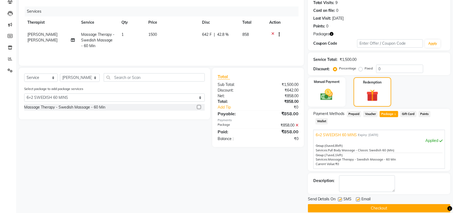
drag, startPoint x: 341, startPoint y: 190, endPoint x: 361, endPoint y: 192, distance: 20.8
click at [341, 197] on label at bounding box center [340, 199] width 4 height 4
click at [341, 198] on input "checkbox" at bounding box center [339, 199] width 3 height 3
checkbox input "false"
click at [358, 197] on label at bounding box center [358, 199] width 4 height 4
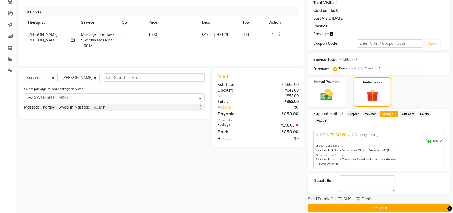
click at [358, 198] on input "checkbox" at bounding box center [357, 199] width 3 height 3
checkbox input "false"
click at [359, 204] on button "Checkout" at bounding box center [379, 208] width 142 height 8
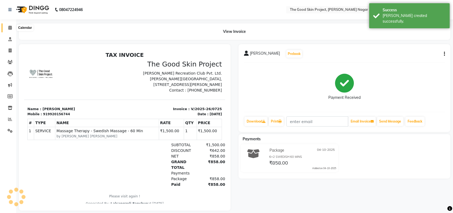
click at [11, 27] on icon at bounding box center [9, 28] width 3 height 4
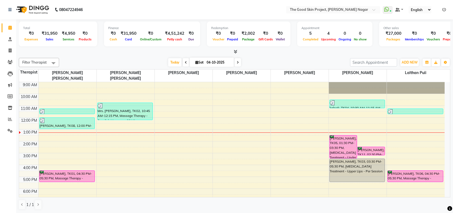
click at [135, 167] on div "9:00 AM 10:00 AM 11:00 AM 12:00 PM 1:00 PM 2:00 PM 3:00 PM 4:00 PM 5:00 PM 6:00…" at bounding box center [232, 147] width 426 height 130
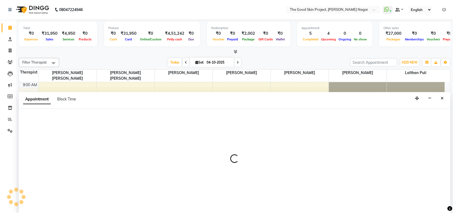
select select "45879"
select select "990"
select select "tentative"
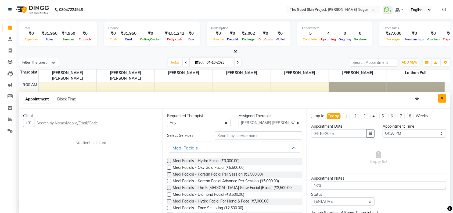
click at [443, 97] on icon "Close" at bounding box center [442, 98] width 3 height 4
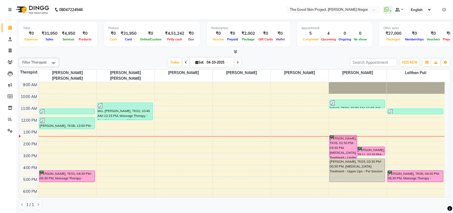
click at [238, 61] on span at bounding box center [238, 62] width 6 height 8
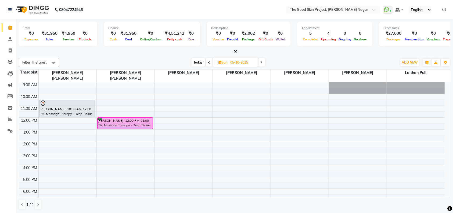
click at [209, 62] on icon at bounding box center [209, 62] width 2 height 3
type input "04-10-2025"
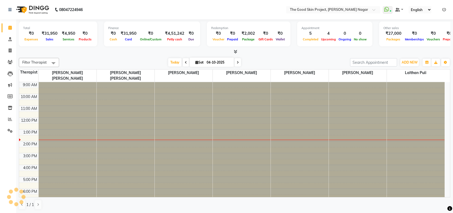
scroll to position [9, 0]
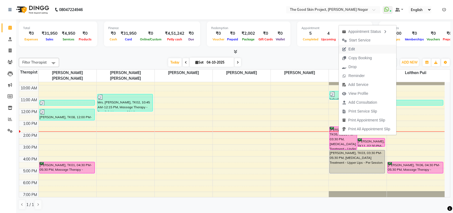
click at [356, 51] on span "Edit" at bounding box center [348, 49] width 19 height 9
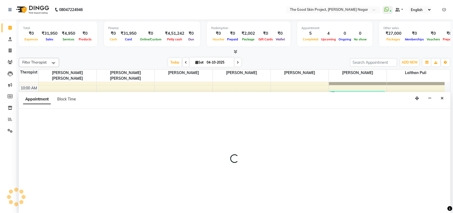
select select "confirm booking"
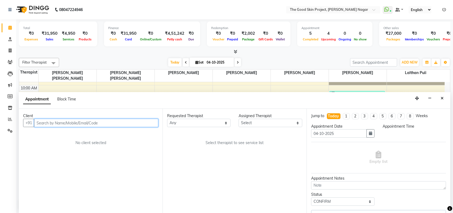
select select "69113"
select select "810"
select select "588"
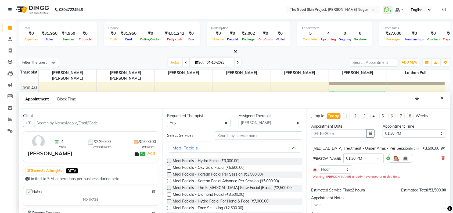
click at [377, 163] on span at bounding box center [380, 160] width 7 height 6
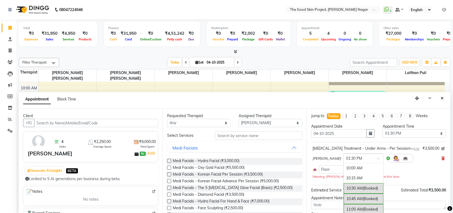
scroll to position [140, 0]
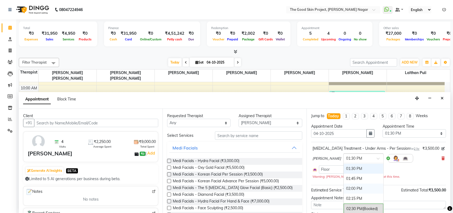
click at [351, 193] on div "02:00 PM" at bounding box center [364, 188] width 40 height 10
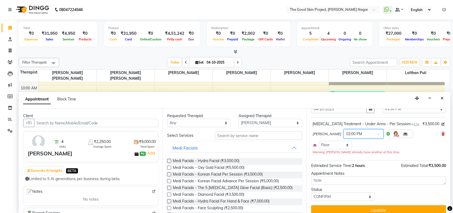
scroll to position [36, 0]
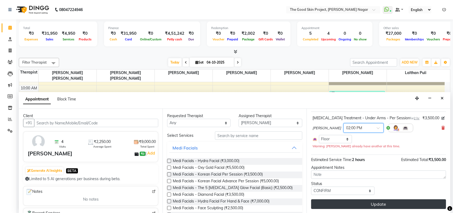
click at [361, 199] on button "Update" at bounding box center [378, 204] width 135 height 10
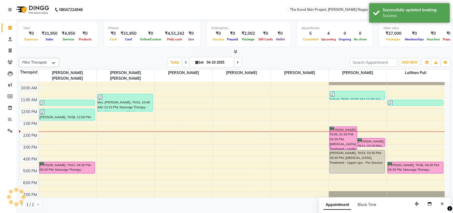
scroll to position [0, 0]
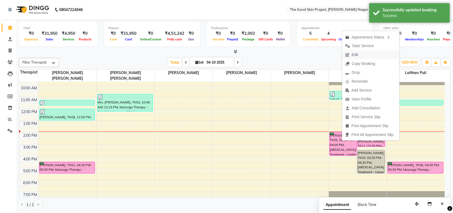
click at [356, 53] on span "Edit" at bounding box center [355, 55] width 6 height 6
select select "confirm booking"
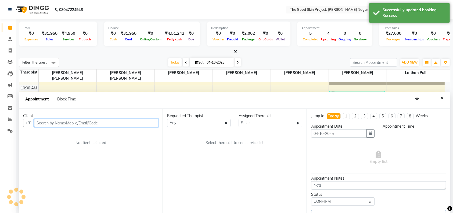
select select "69113"
select select "840"
select select "588"
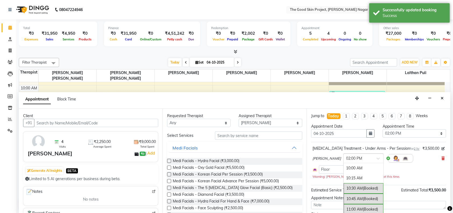
click at [377, 162] on span at bounding box center [380, 160] width 7 height 6
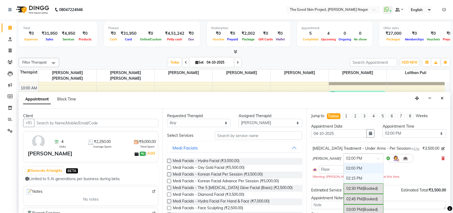
click at [350, 182] on div "02:15 PM" at bounding box center [364, 178] width 40 height 10
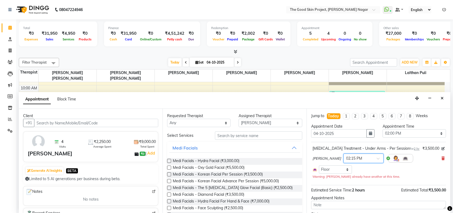
scroll to position [36, 0]
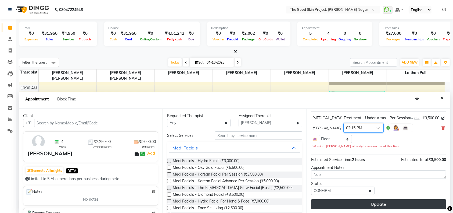
click at [357, 204] on button "Update" at bounding box center [378, 204] width 135 height 10
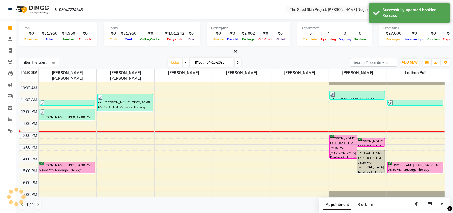
scroll to position [0, 0]
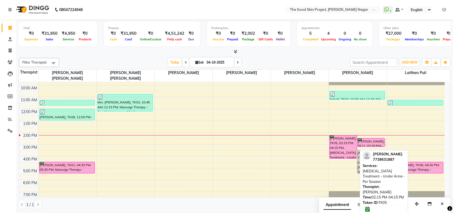
click at [339, 142] on div "[PERSON_NAME], TK05, 02:15 PM-04:15 PM, [MEDICAL_DATA] Treatment - Under Arms -…" at bounding box center [343, 146] width 27 height 23
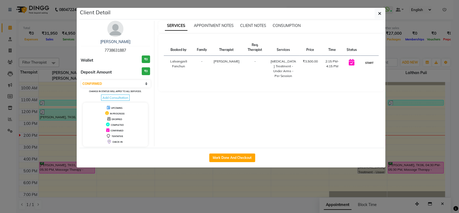
click at [367, 63] on button "START" at bounding box center [368, 62] width 11 height 7
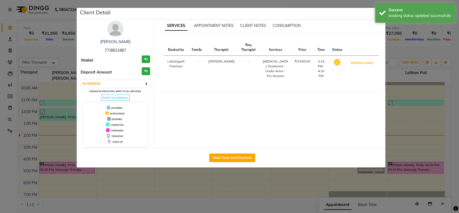
click at [367, 63] on button "MARK DONE" at bounding box center [362, 62] width 26 height 7
select select "3"
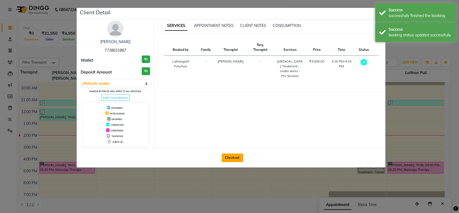
click at [233, 156] on button "Checkout" at bounding box center [232, 157] width 22 height 9
select select "service"
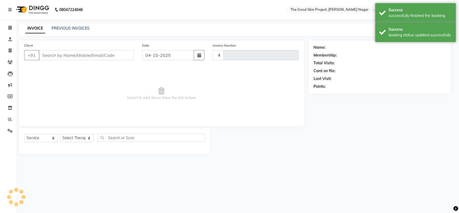
type input "0726"
select select "3005"
type input "7738631887"
select select "69113"
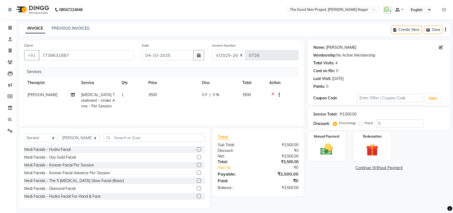
click at [338, 46] on link "[PERSON_NAME]" at bounding box center [342, 48] width 30 height 6
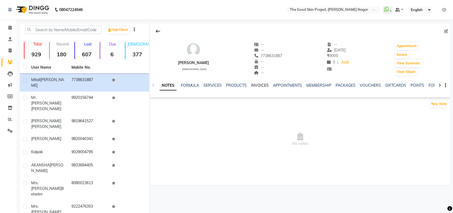
click at [258, 84] on link "INVOICES" at bounding box center [260, 85] width 18 height 5
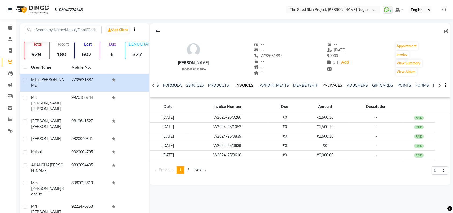
click at [330, 85] on link "PACKAGES" at bounding box center [333, 85] width 20 height 5
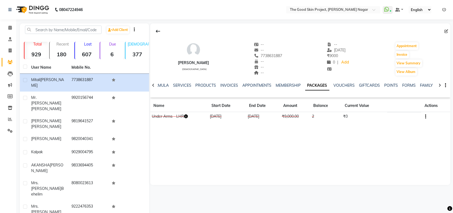
click at [427, 117] on td at bounding box center [435, 116] width 29 height 9
click at [425, 117] on icon "button" at bounding box center [425, 116] width 1 height 0
click at [392, 115] on div "Edit" at bounding box center [399, 116] width 35 height 7
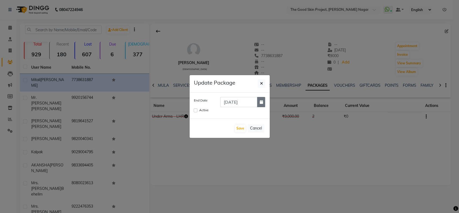
click at [260, 104] on button "button" at bounding box center [261, 102] width 8 height 10
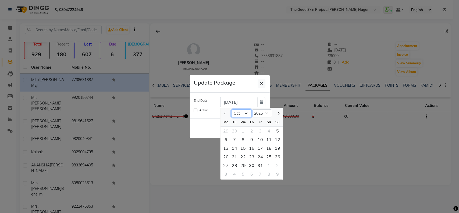
click at [245, 113] on select "Oct Nov Dec" at bounding box center [241, 113] width 20 height 8
select select "12"
click at [231, 109] on select "Oct Nov Dec" at bounding box center [241, 113] width 20 height 8
click at [245, 166] on div "31" at bounding box center [243, 165] width 9 height 9
type input "[DATE]"
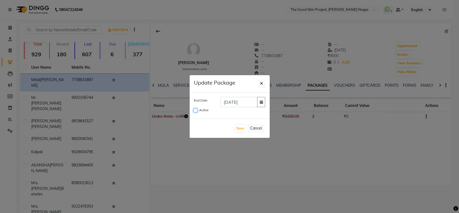
click at [194, 110] on input "Active" at bounding box center [196, 110] width 4 height 4
checkbox input "true"
click at [236, 127] on button "Save" at bounding box center [240, 128] width 10 height 8
checkbox input "false"
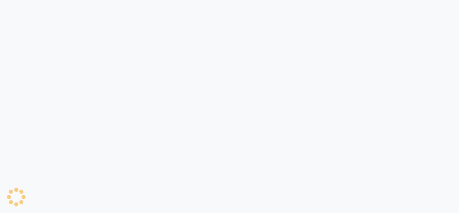
select select "service"
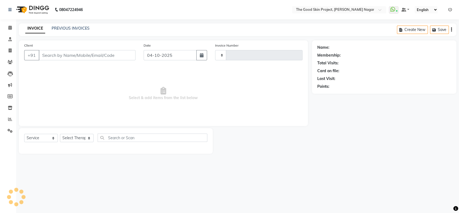
type input "0726"
select select "3005"
type input "7738631887"
select select "69113"
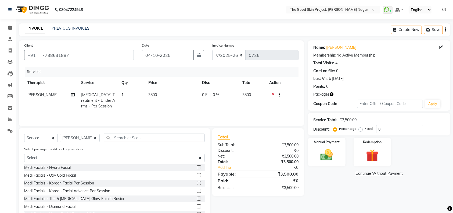
click at [273, 92] on icon at bounding box center [272, 95] width 3 height 7
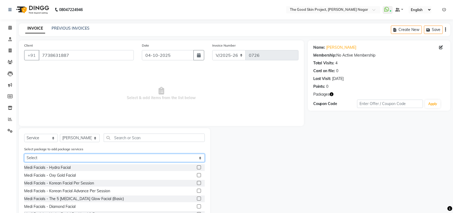
click at [199, 158] on select "Select Under Arms - LHR" at bounding box center [114, 157] width 181 height 8
select select "1: Object"
click at [24, 153] on select "Select Under Arms - LHR" at bounding box center [114, 157] width 181 height 8
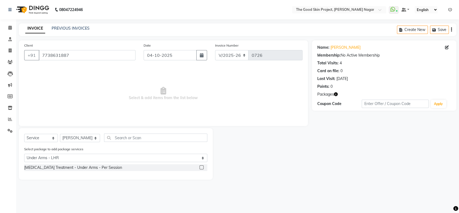
click at [203, 168] on label at bounding box center [201, 167] width 4 height 4
click at [203, 168] on input "checkbox" at bounding box center [200, 167] width 3 height 3
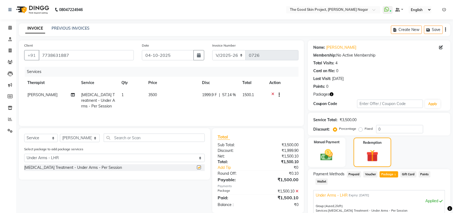
checkbox input "false"
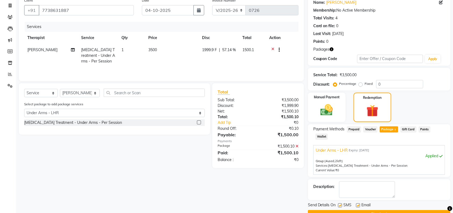
scroll to position [51, 0]
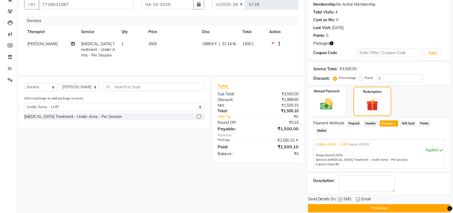
click at [338, 196] on div "Send Details On SMS Email" at bounding box center [379, 199] width 142 height 7
click at [341, 197] on label at bounding box center [340, 199] width 4 height 4
click at [341, 198] on input "checkbox" at bounding box center [339, 199] width 3 height 3
checkbox input "false"
drag, startPoint x: 359, startPoint y: 190, endPoint x: 365, endPoint y: 202, distance: 13.7
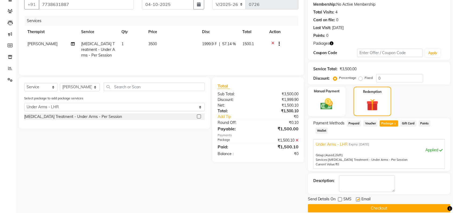
click at [359, 197] on label at bounding box center [358, 199] width 4 height 4
click at [359, 198] on input "checkbox" at bounding box center [357, 199] width 3 height 3
checkbox input "false"
click at [375, 204] on button "Checkout" at bounding box center [379, 208] width 142 height 8
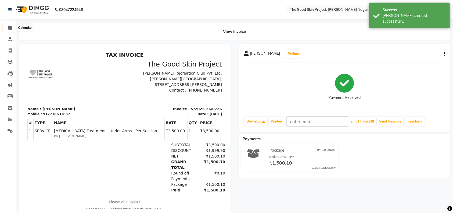
click at [12, 27] on span at bounding box center [9, 28] width 9 height 6
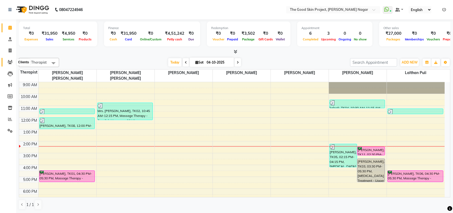
click at [9, 61] on icon at bounding box center [10, 62] width 5 height 4
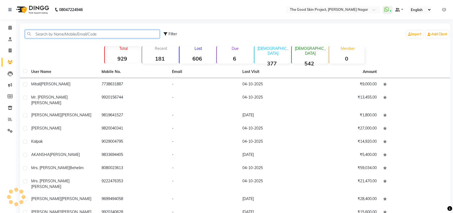
click at [127, 35] on input "text" at bounding box center [92, 34] width 135 height 8
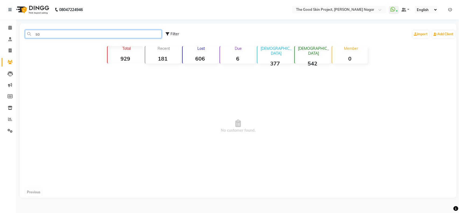
type input "s"
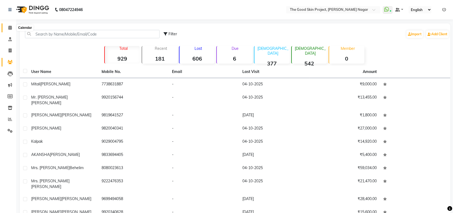
click at [11, 29] on icon at bounding box center [9, 28] width 3 height 4
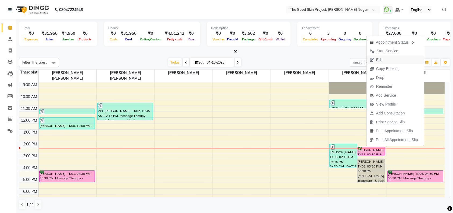
click at [379, 57] on span "Edit" at bounding box center [376, 59] width 19 height 9
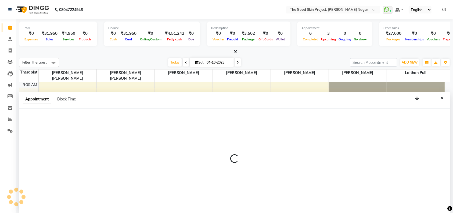
select select "tentative"
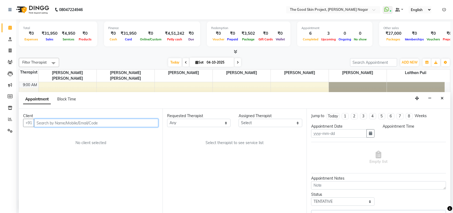
type input "04-10-2025"
select select "69113"
select select "confirm booking"
select select "870"
select select "588"
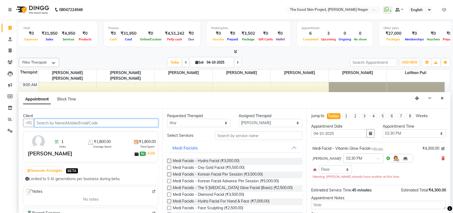
scroll to position [9, 0]
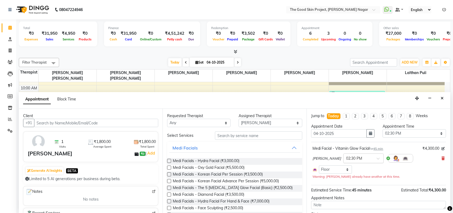
click at [377, 157] on span at bounding box center [380, 160] width 7 height 6
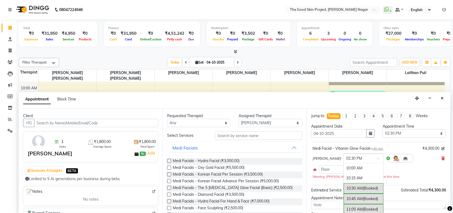
scroll to position [181, 0]
click at [353, 177] on div "02:45 PM (Booked)" at bounding box center [364, 179] width 40 height 10
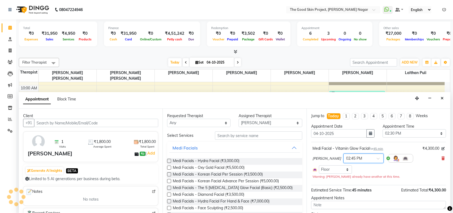
scroll to position [30, 0]
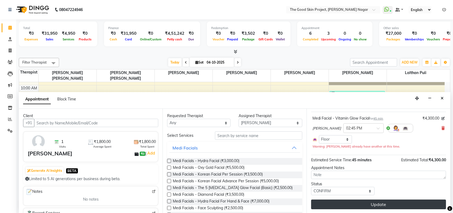
click at [357, 205] on button "Update" at bounding box center [378, 204] width 135 height 10
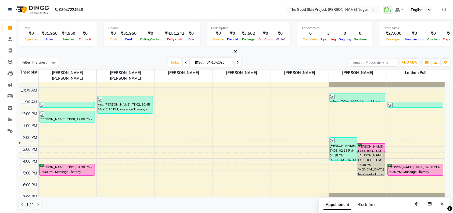
scroll to position [9, 0]
